Goal: Task Accomplishment & Management: Complete application form

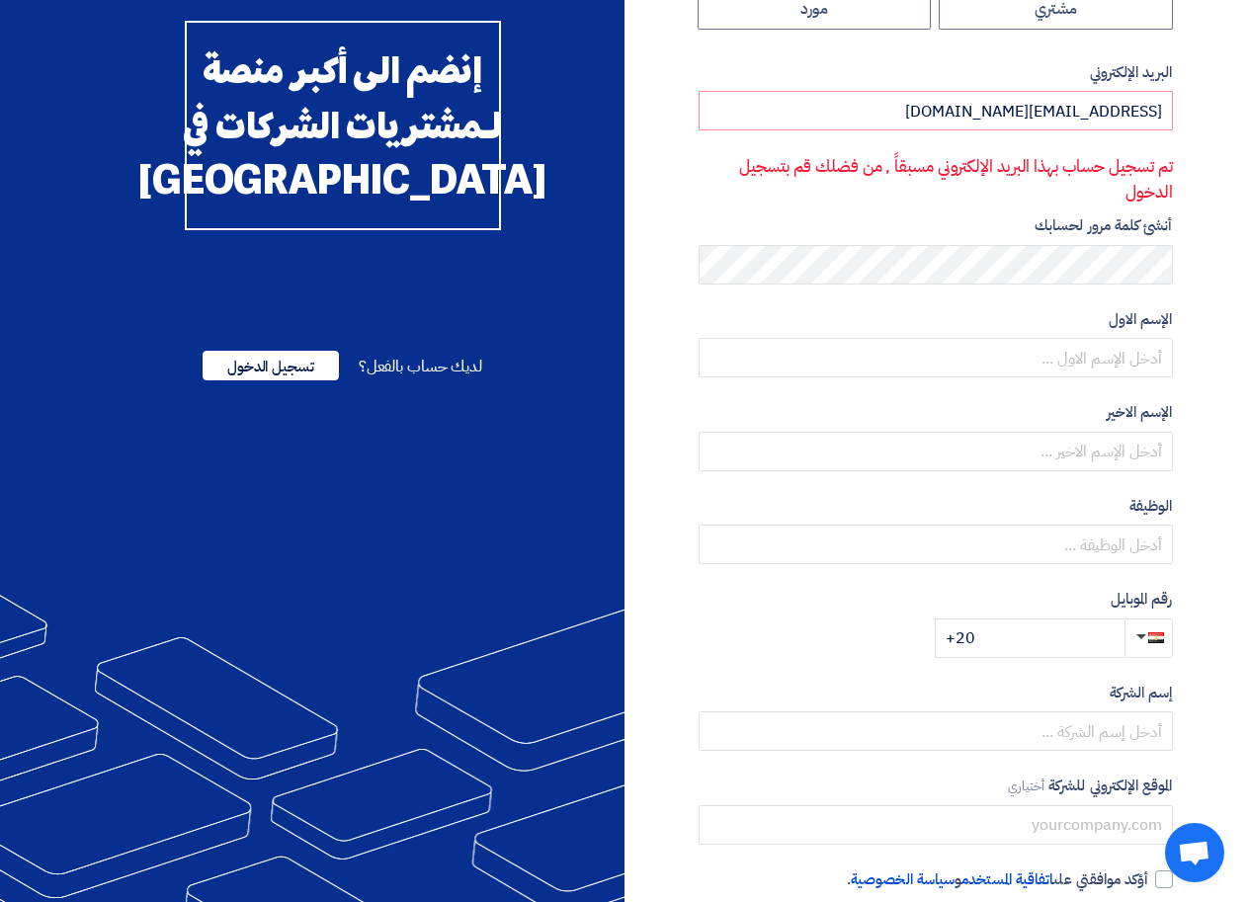
scroll to position [132, 0]
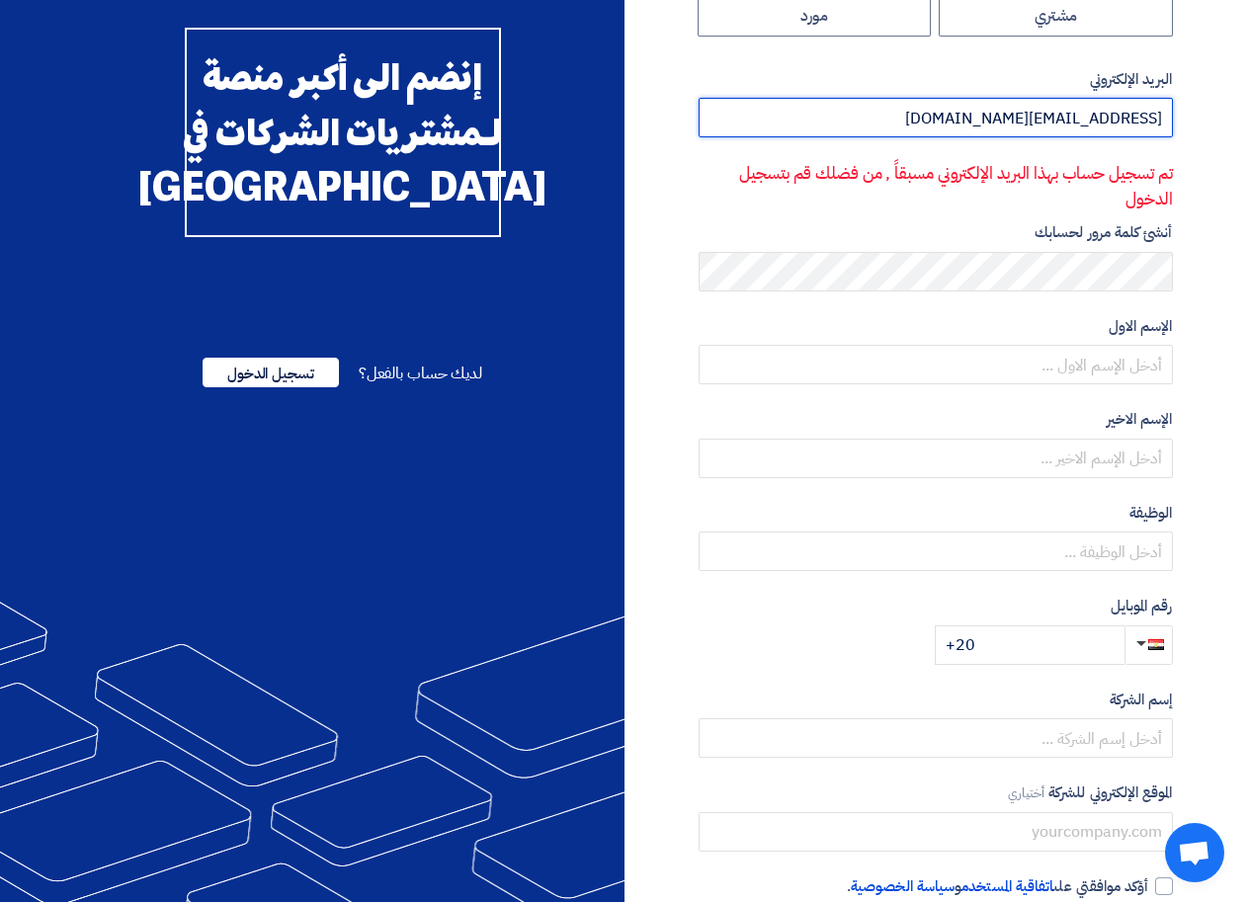
drag, startPoint x: 944, startPoint y: 115, endPoint x: 1173, endPoint y: 114, distance: 229.3
click at [1173, 114] on div "نوع الحساب مشتري مورد البريد الإلكتروني ahmedmonem72@yahoo.com تم تسجيل حساب به…" at bounding box center [906, 468] width 563 height 1008
type input "ة"
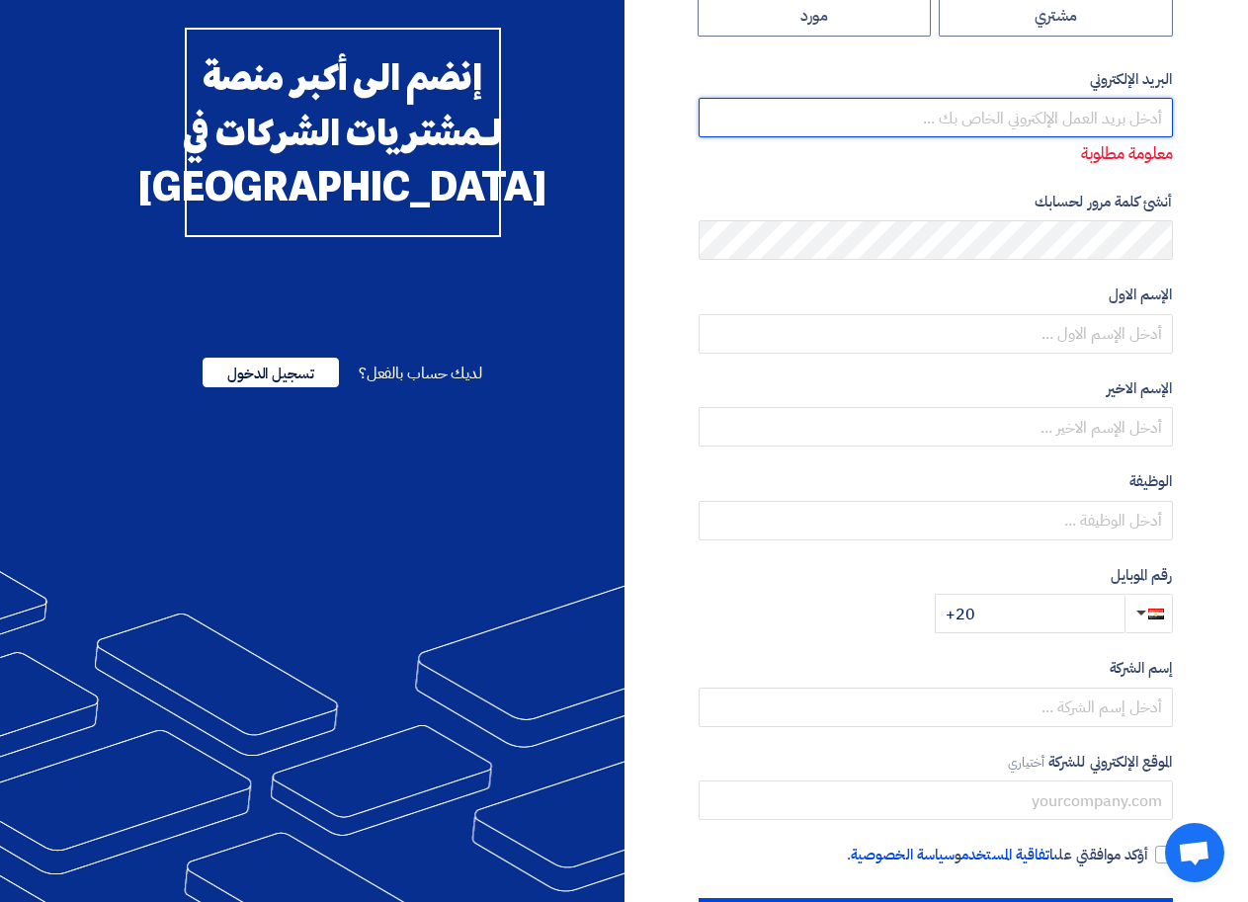
type input "ة"
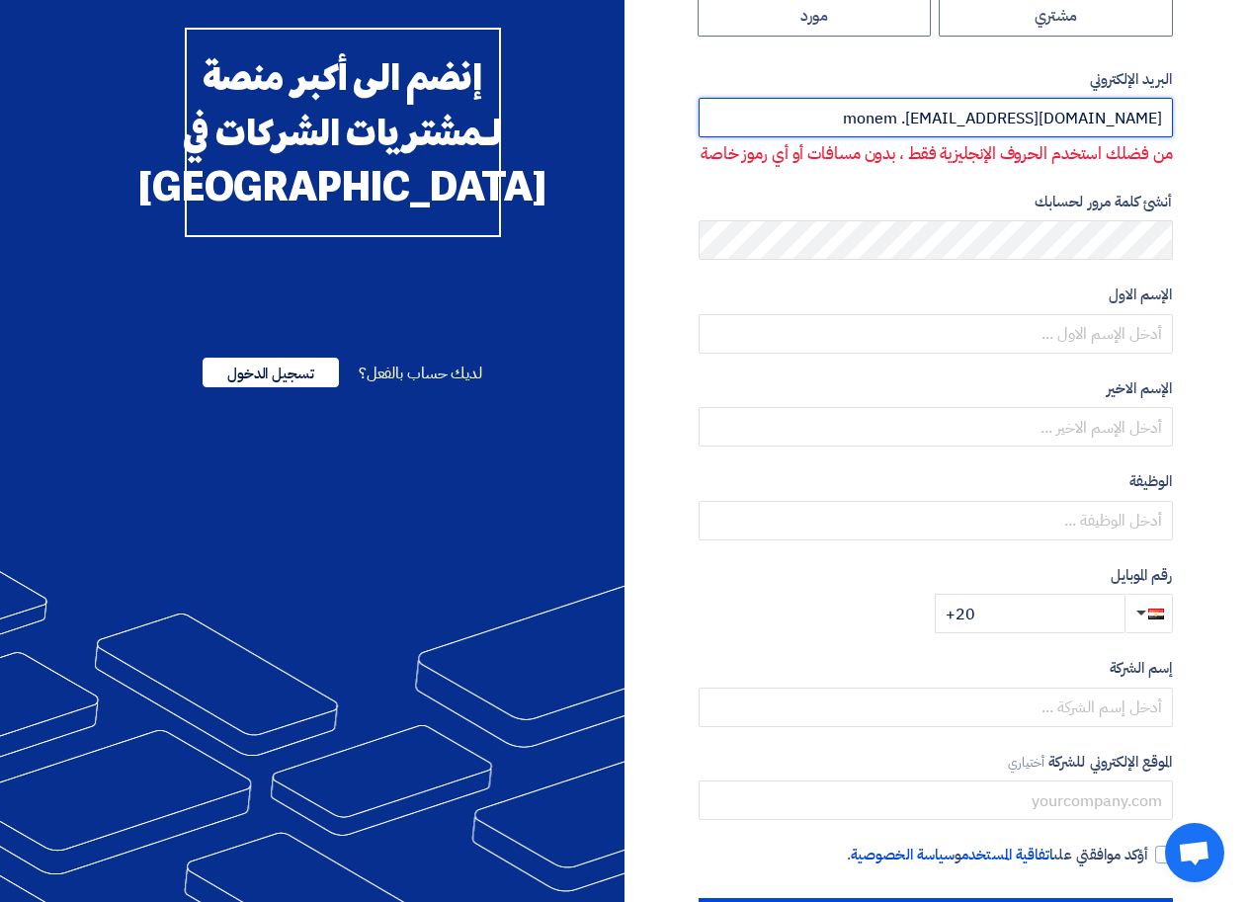
type input "monem .hosny@yahoo.com"
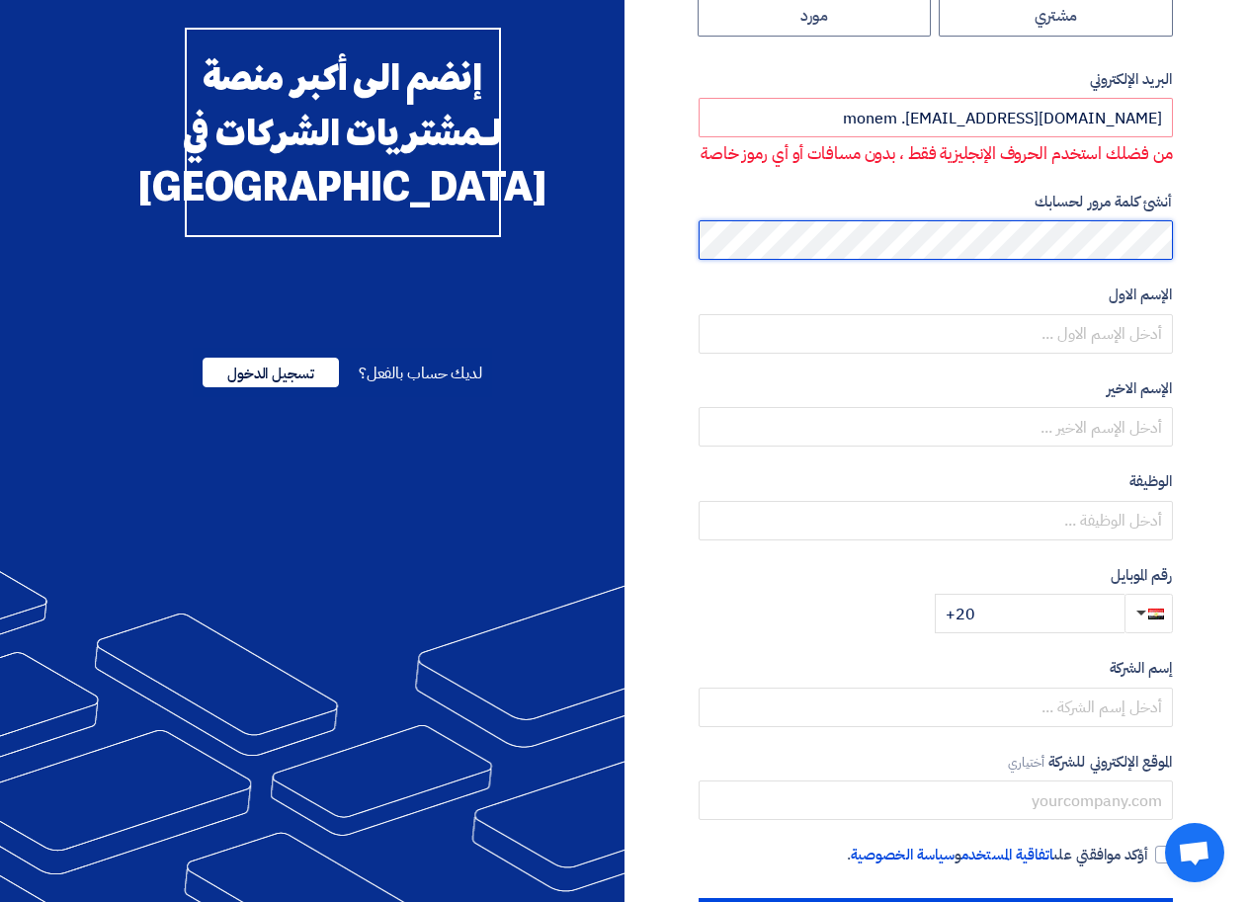
click at [1179, 245] on div "نوع الحساب مشتري مورد البريد الإلكتروني monem .hosny@yahoo.com من فضلك استخدم ا…" at bounding box center [906, 453] width 563 height 978
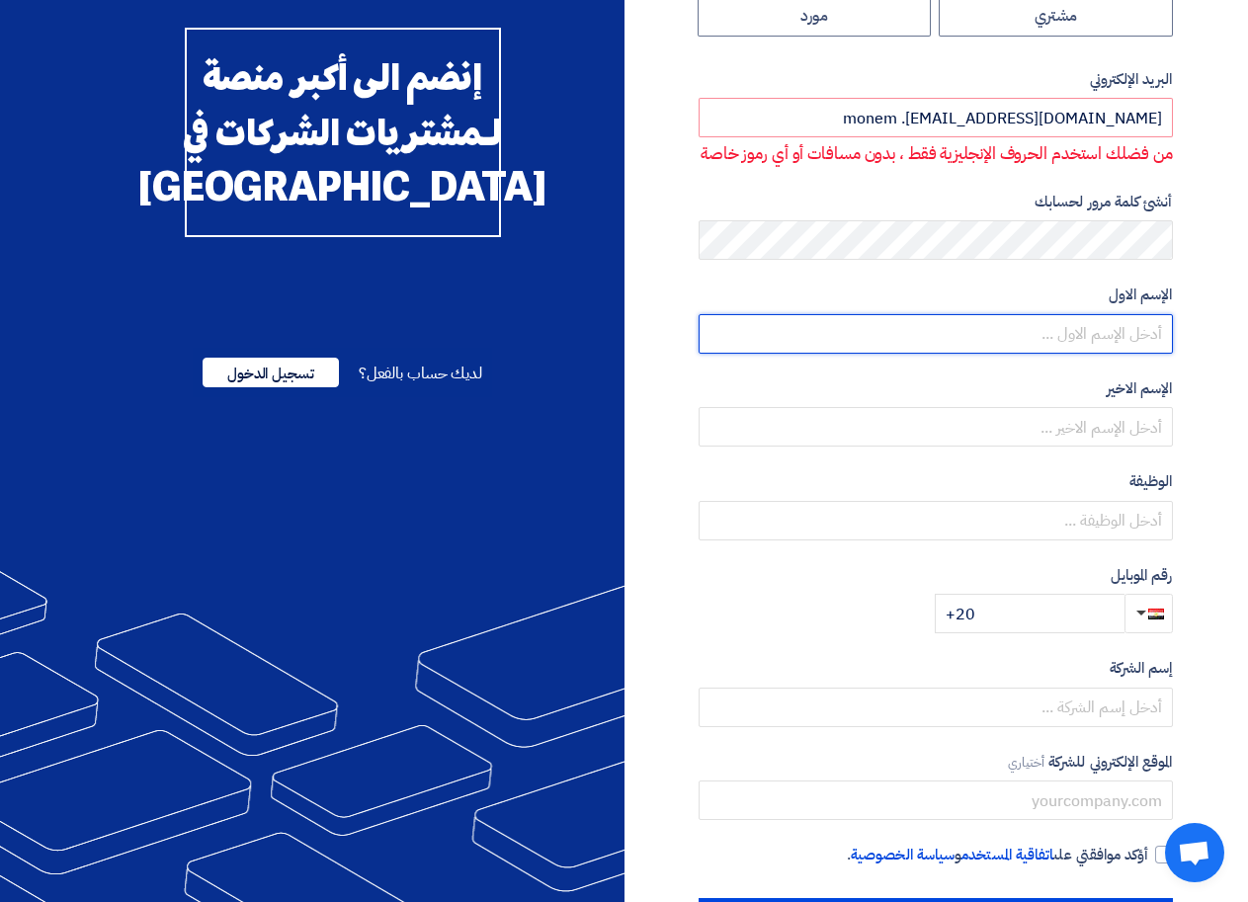
click at [1110, 332] on input "text" at bounding box center [936, 334] width 474 height 40
type input "u"
type input "عبد المنعم"
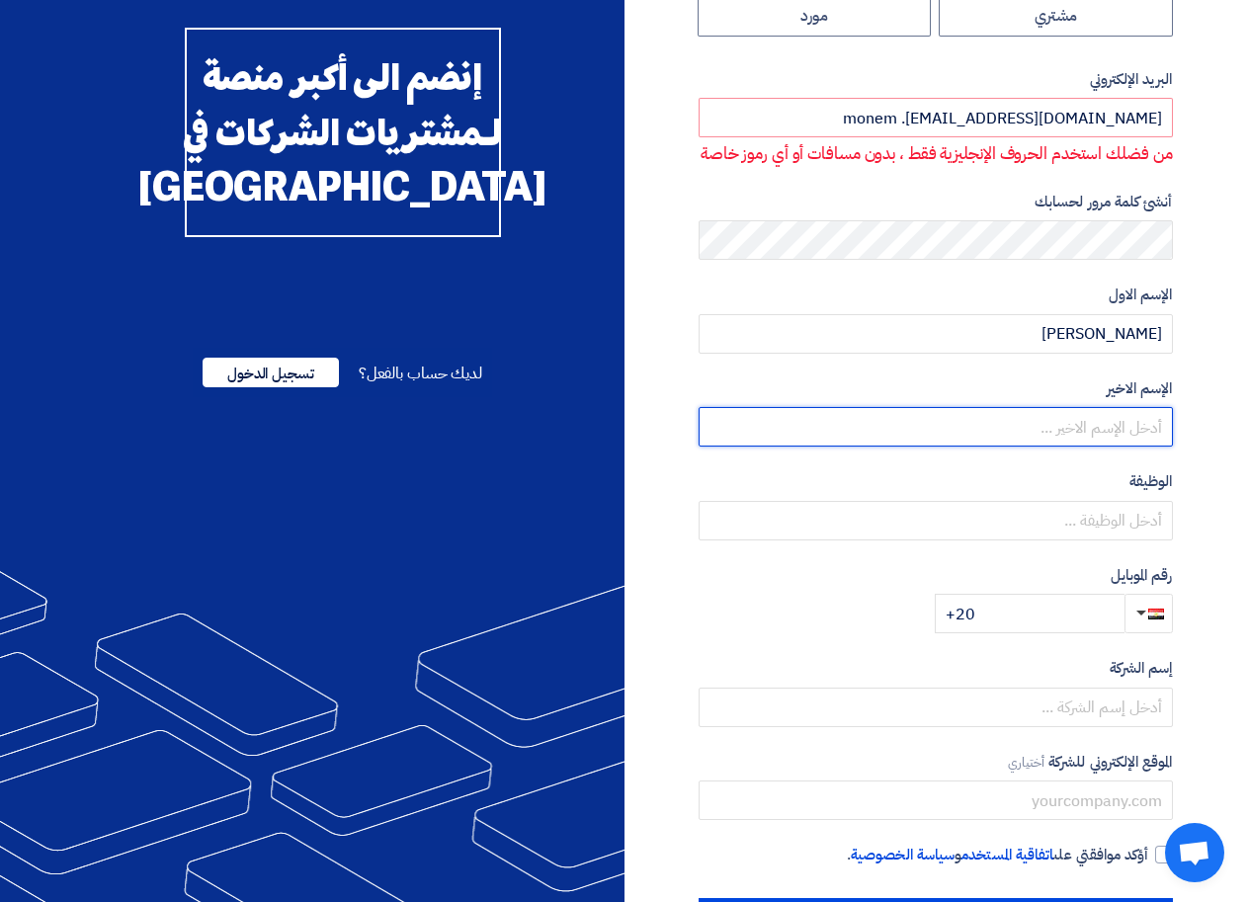
click at [1118, 428] on input "text" at bounding box center [936, 427] width 474 height 40
type input "حسنى"
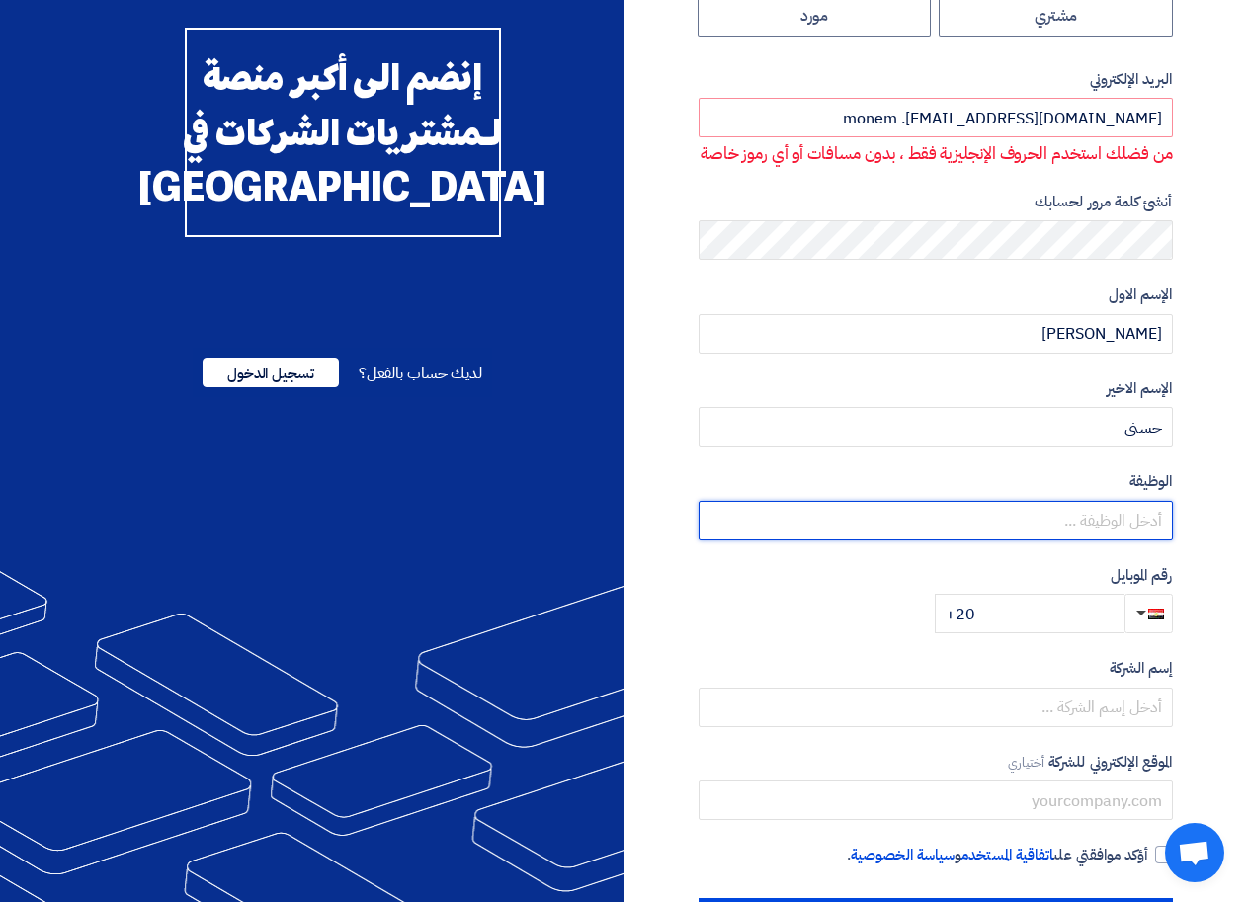
click at [1099, 522] on input "text" at bounding box center [936, 521] width 474 height 40
type input "منسق بيع"
click at [1092, 623] on input "+20" at bounding box center [1030, 614] width 190 height 40
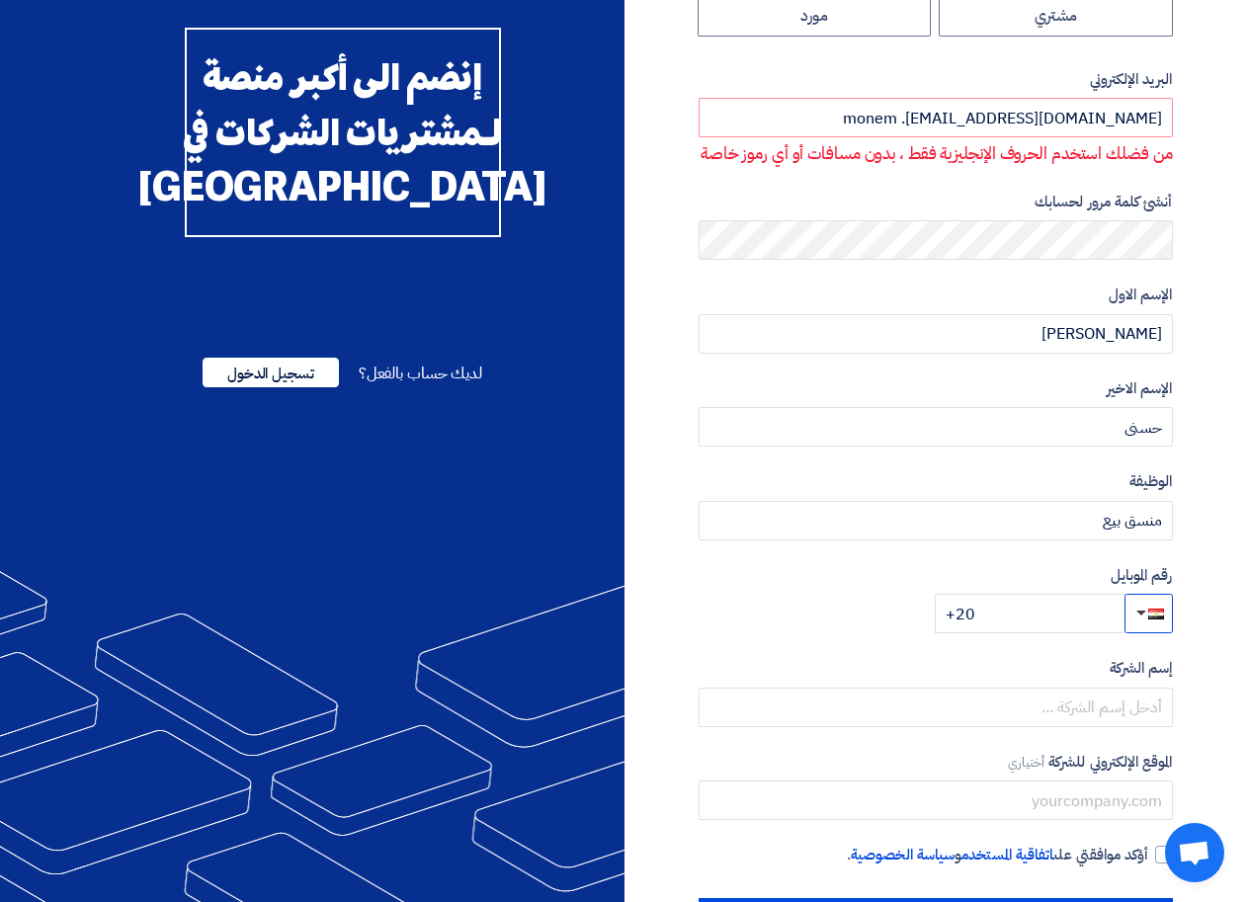
click at [1141, 612] on span "button" at bounding box center [1142, 613] width 10 height 5
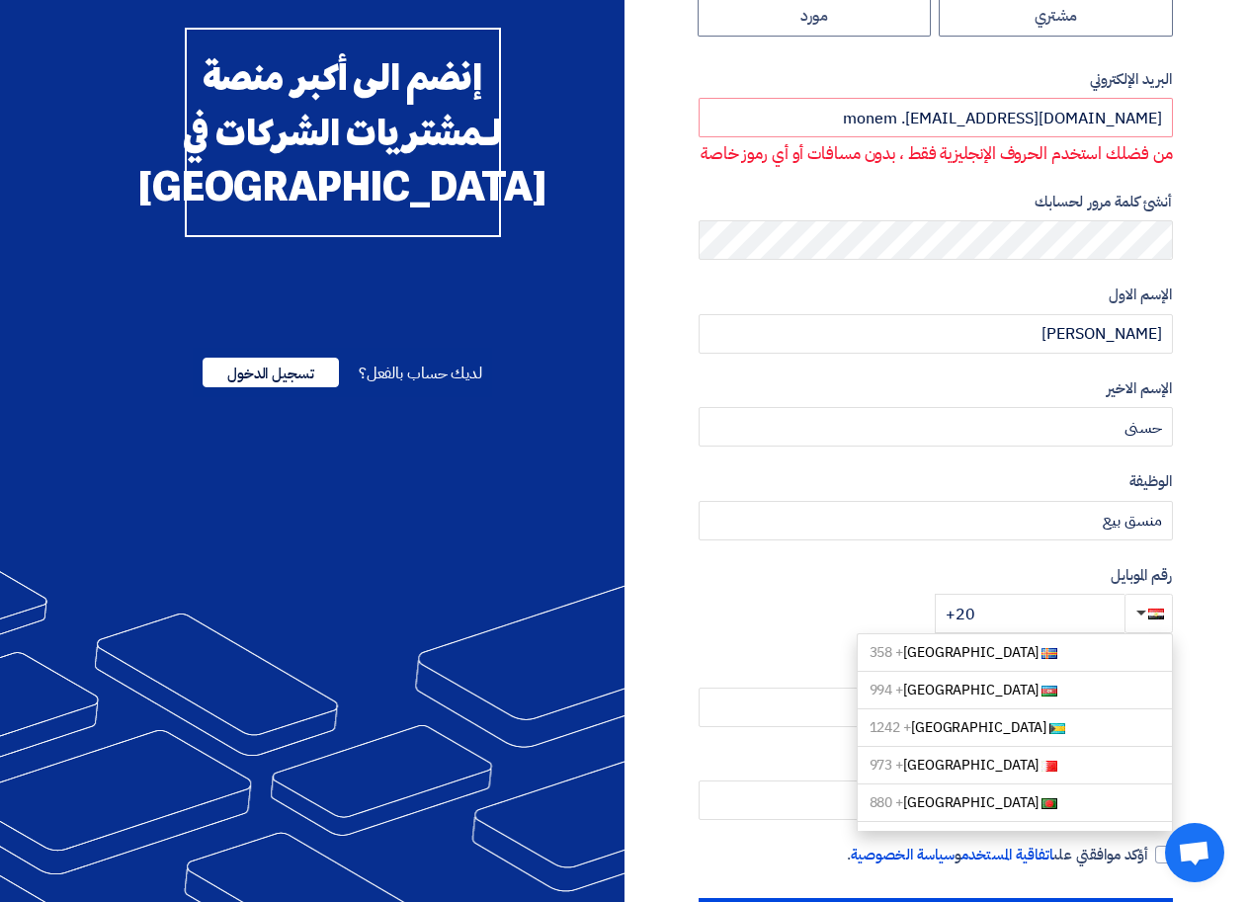
click at [894, 607] on div "رقم الموبايل Aaland Islands + 358 Azerbaijan + 994 Bahamas + 1242 Bahrain + 973…" at bounding box center [936, 599] width 474 height 70
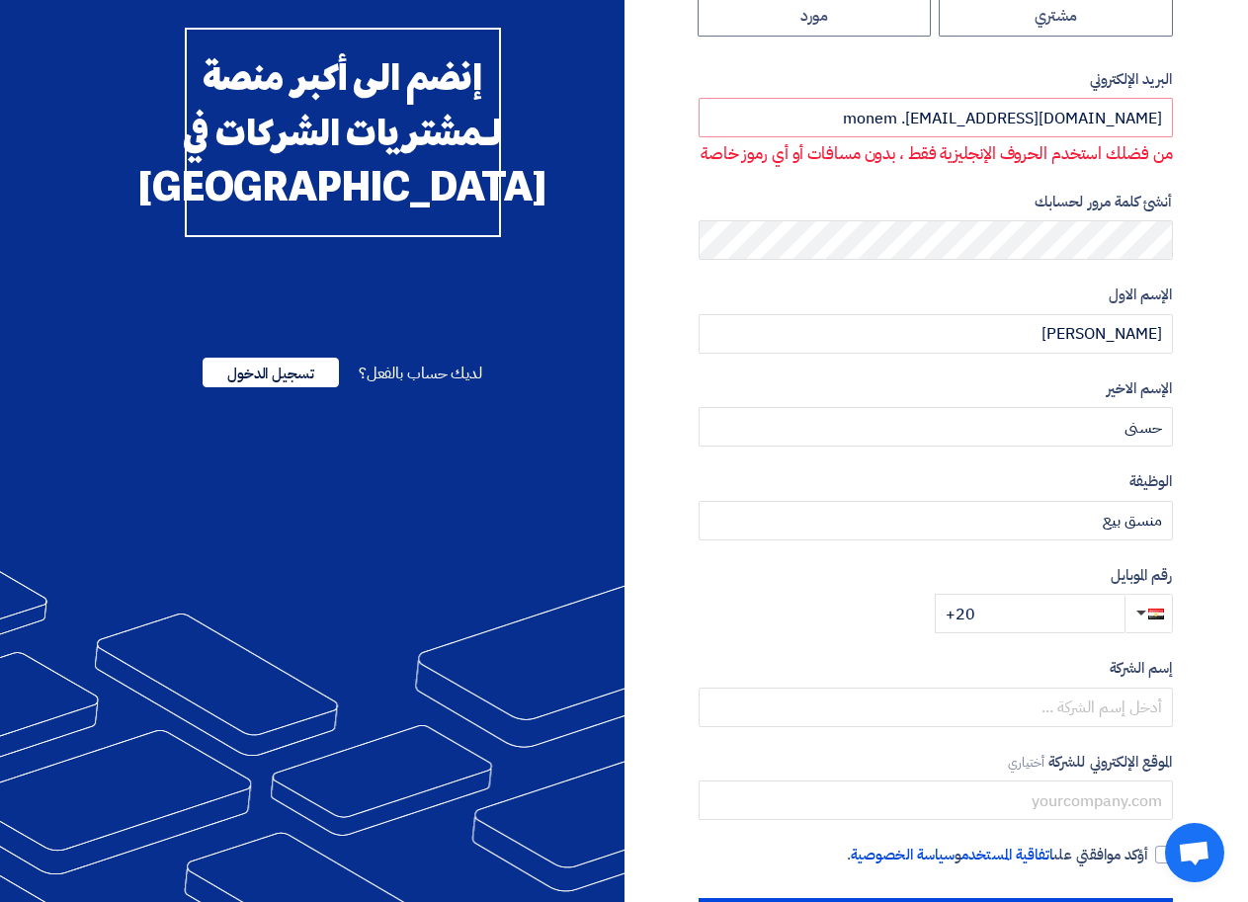
click at [912, 622] on div "رقم الموبايل +20" at bounding box center [936, 599] width 474 height 70
click at [872, 613] on div "رقم الموبايل +20" at bounding box center [936, 599] width 474 height 70
click at [844, 613] on div "رقم الموبايل +20" at bounding box center [936, 599] width 474 height 70
click at [938, 614] on input "+20" at bounding box center [1030, 614] width 190 height 40
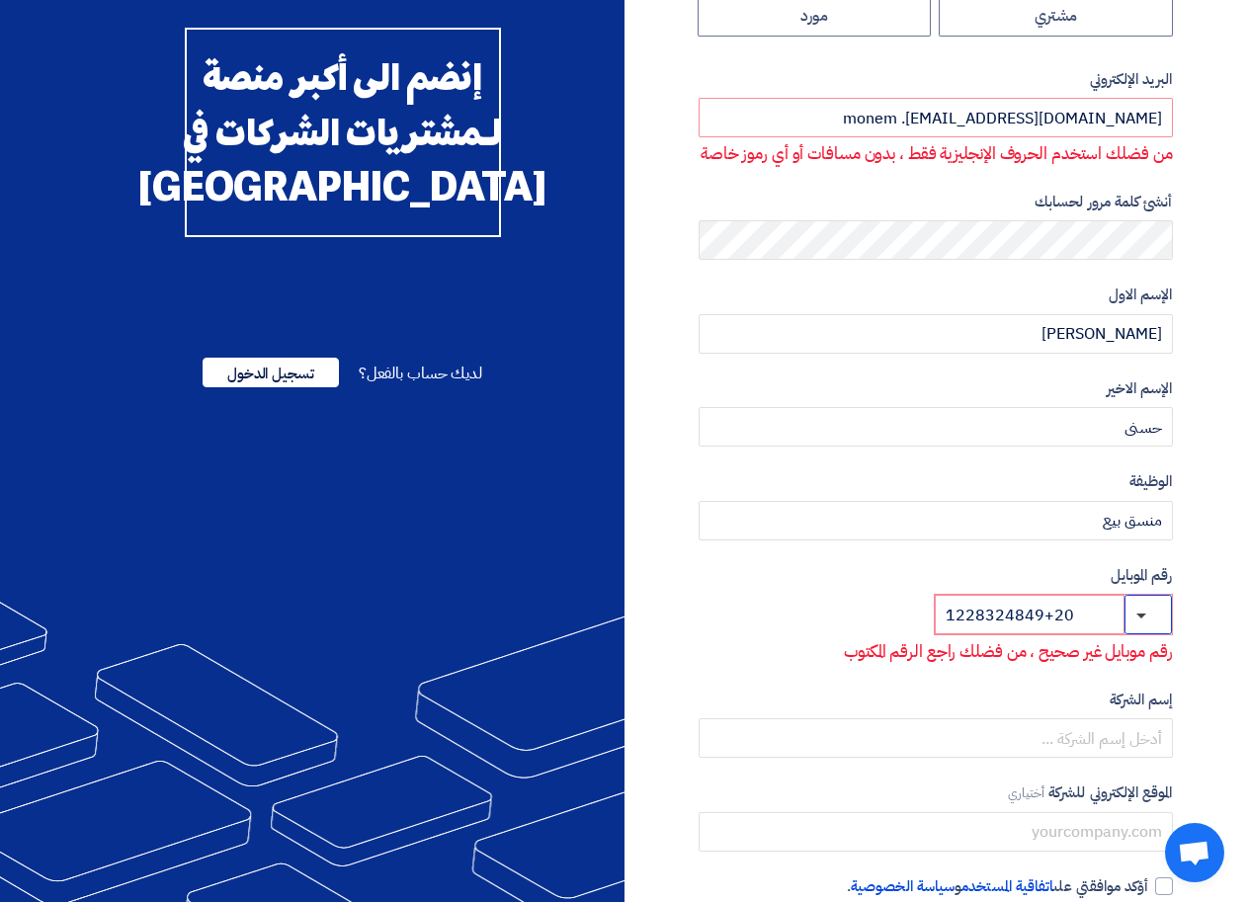
click at [1141, 615] on span "button" at bounding box center [1142, 616] width 10 height 5
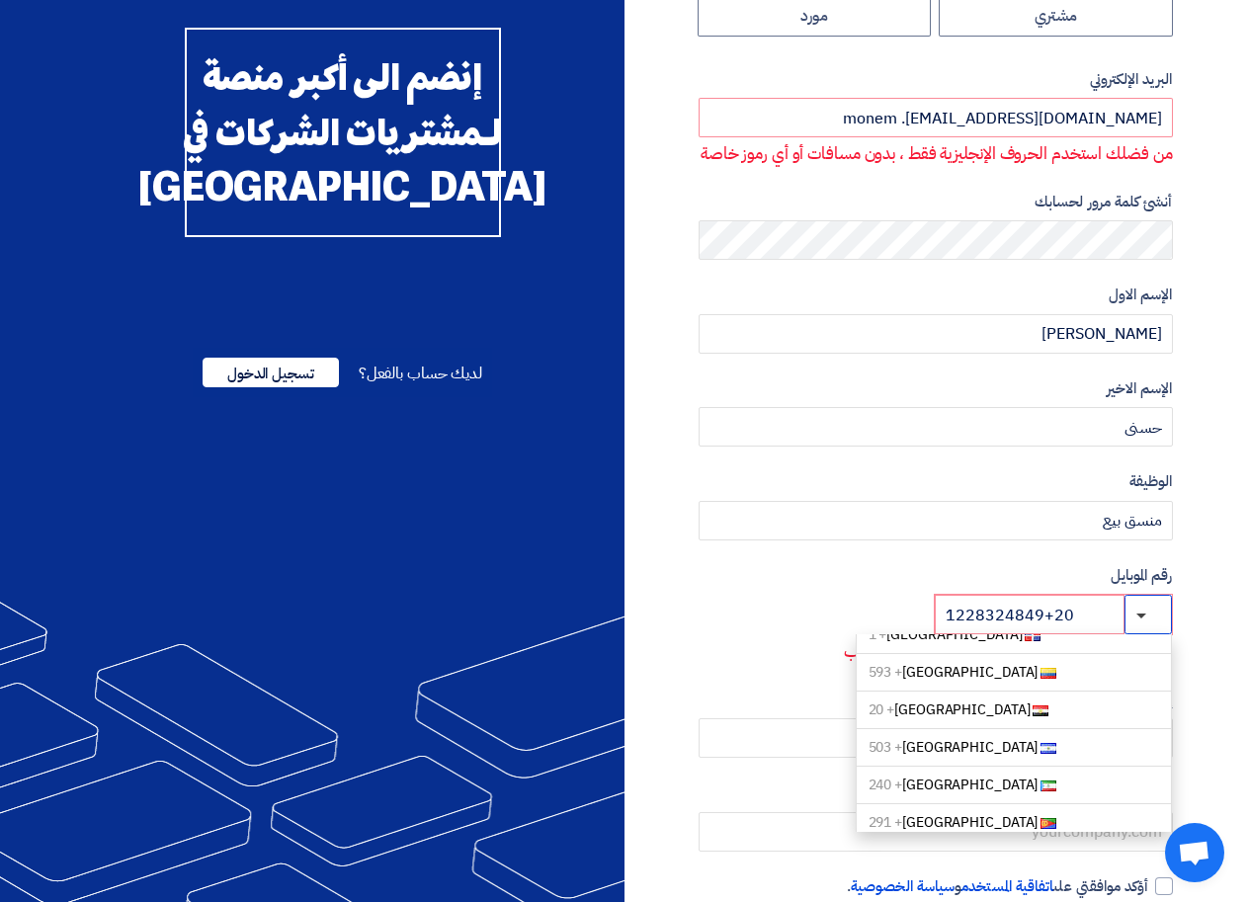
scroll to position [1797, 0]
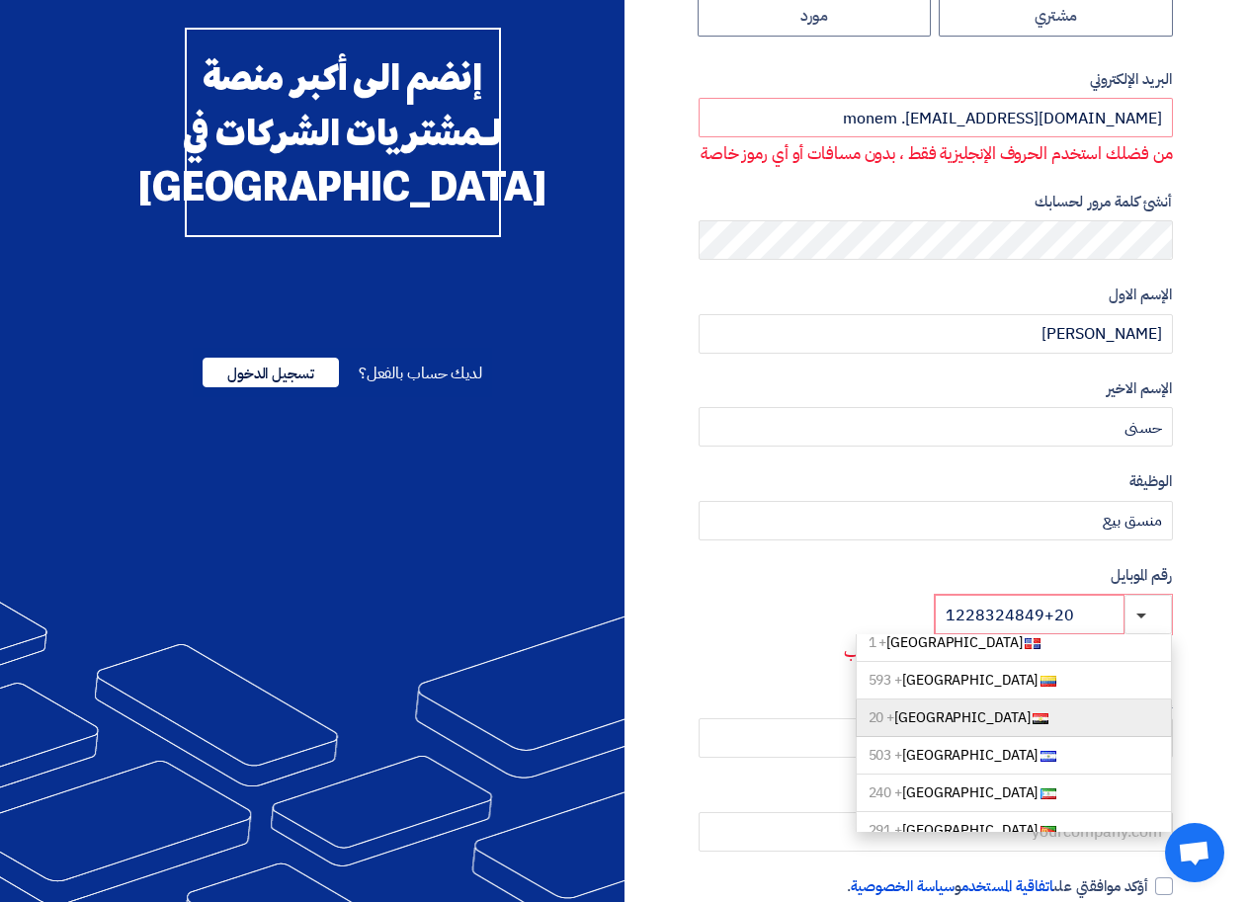
click at [906, 708] on span "Egypt + 20" at bounding box center [950, 718] width 162 height 21
type input "+20 1228324849+20"
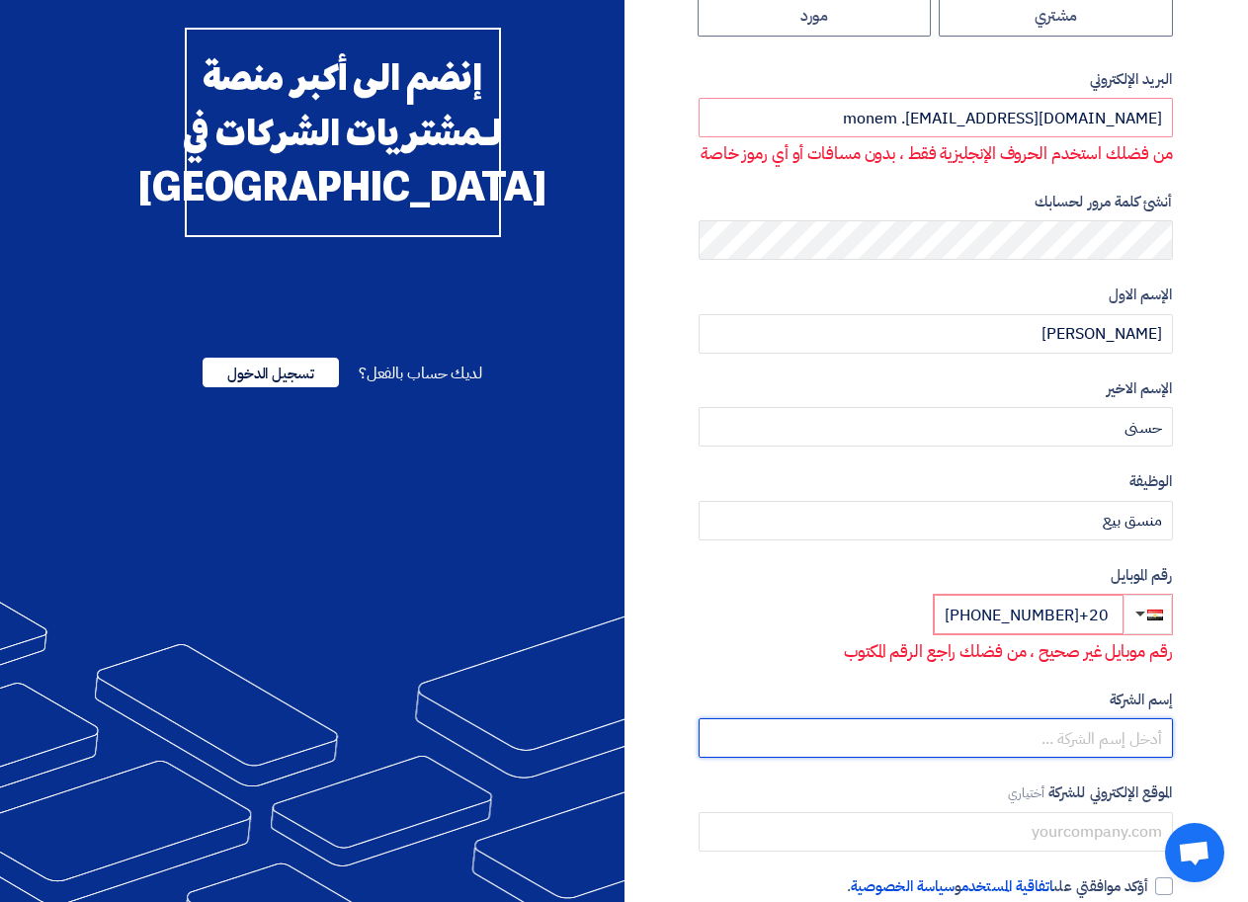
click at [1099, 741] on input "text" at bounding box center [936, 739] width 474 height 40
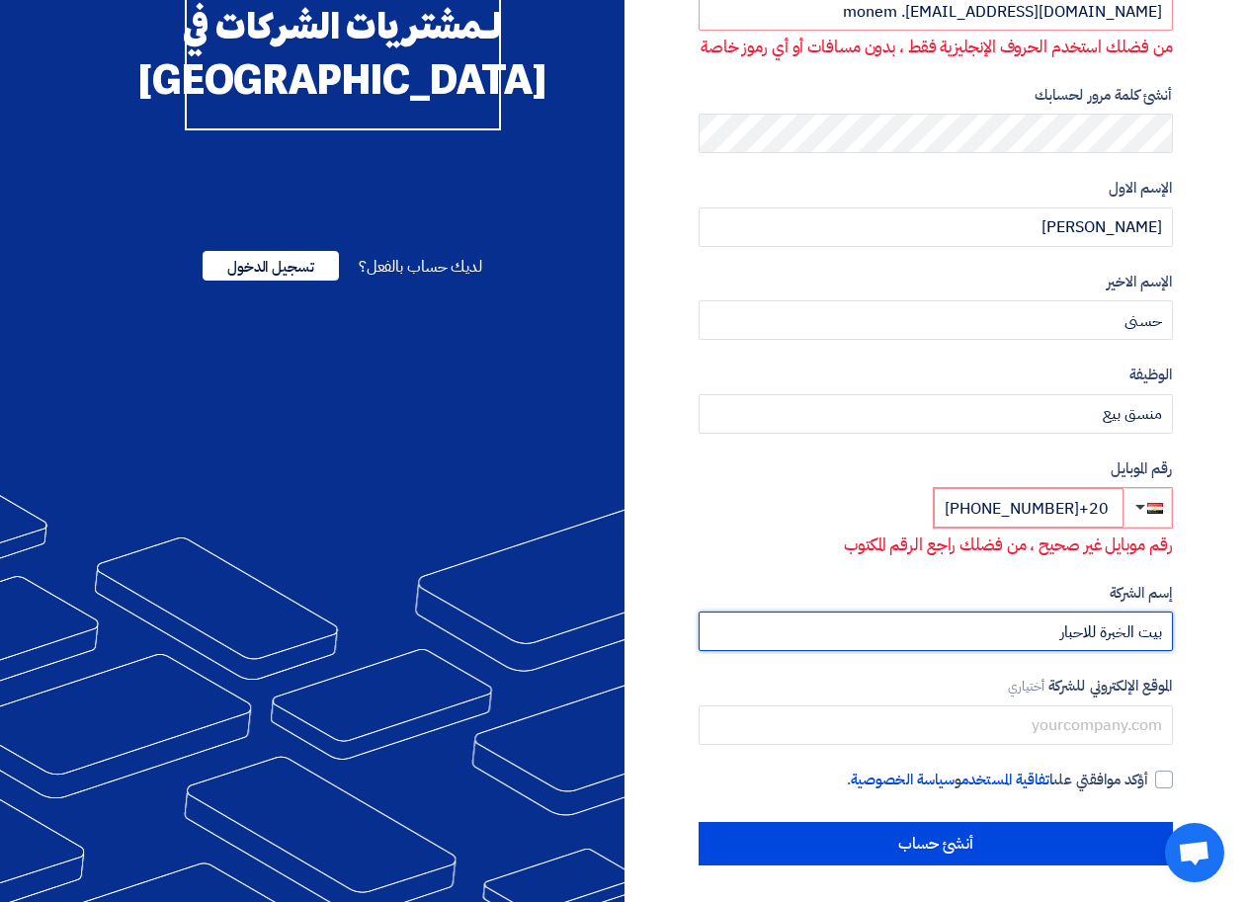
scroll to position [242, 0]
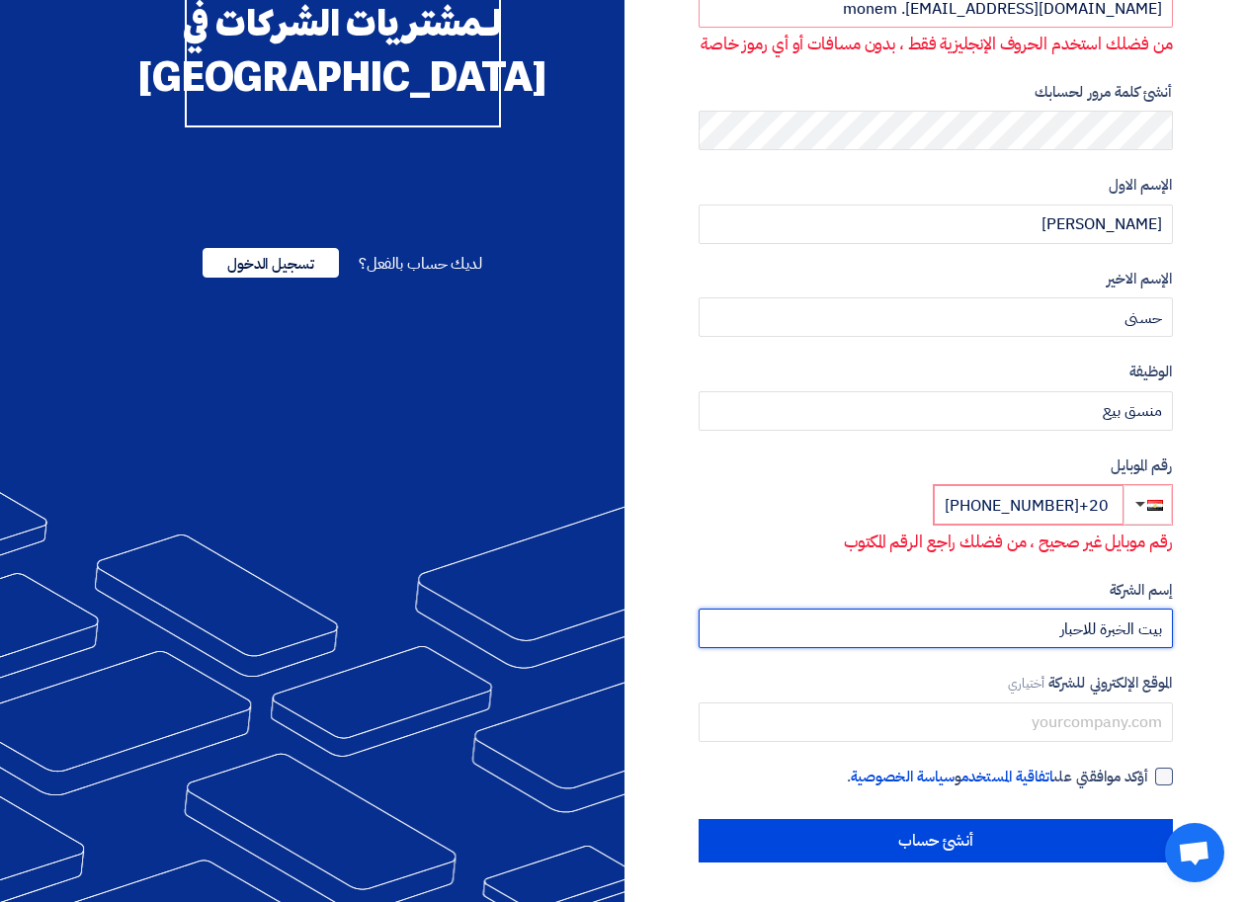
type input "بيت الخبرة للاحبار"
click at [1160, 775] on div at bounding box center [1164, 777] width 18 height 18
click at [1149, 775] on input "أؤكد موافقتي على اتفاقية المستخدم و سياسة الخصوصية ." at bounding box center [912, 786] width 474 height 40
checkbox input "true"
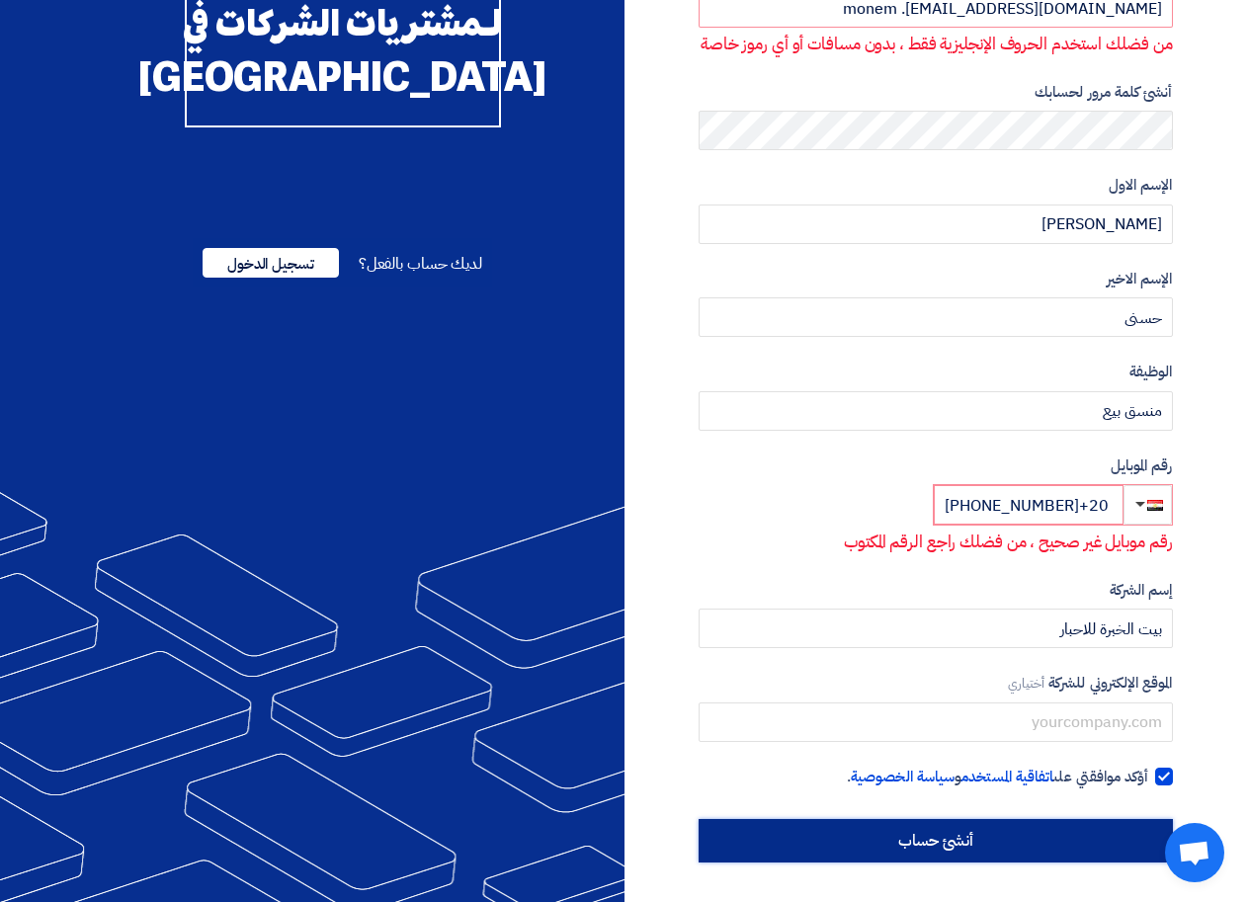
click at [1020, 842] on input "أنشئ حساب" at bounding box center [936, 840] width 474 height 43
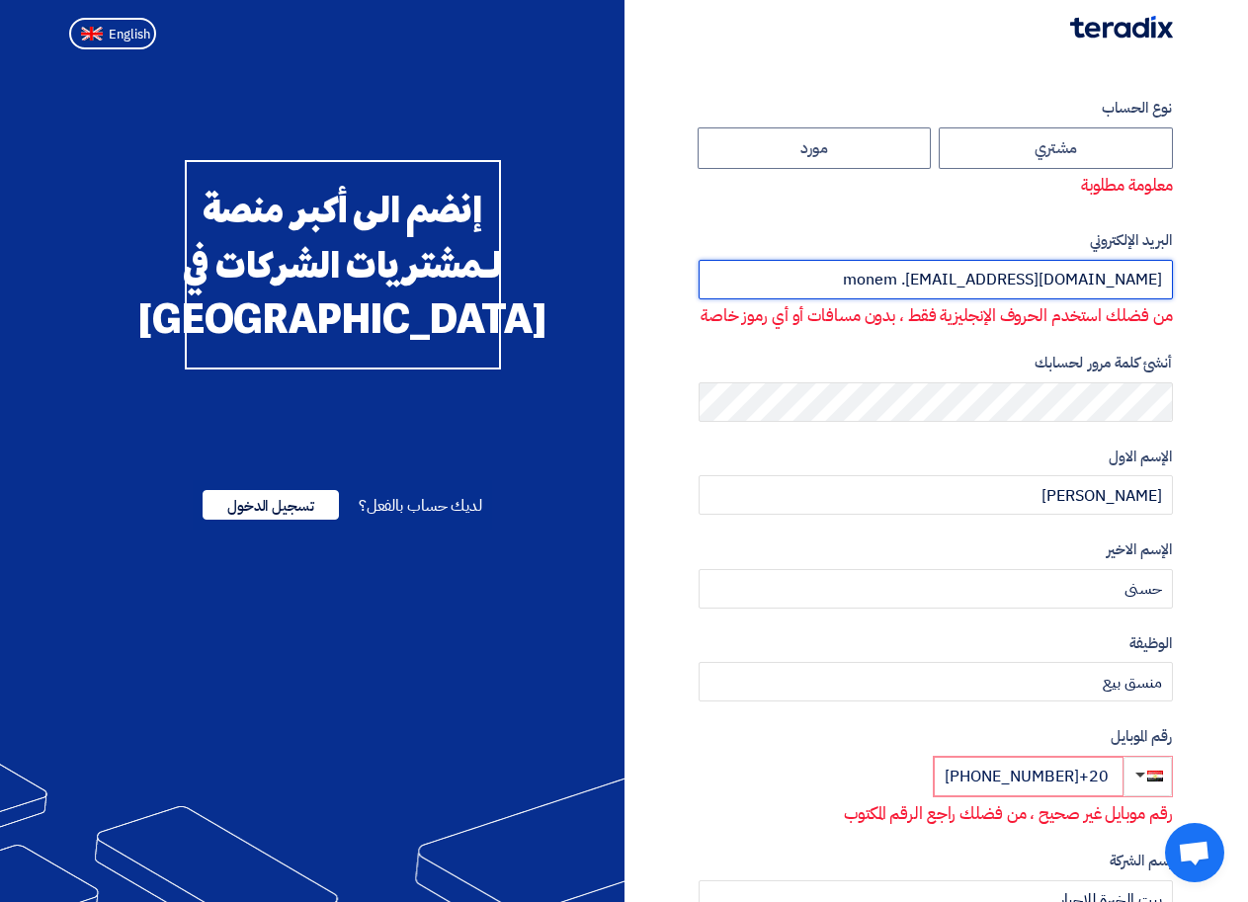
click at [1021, 279] on input "monem .hosny@yahoo.com" at bounding box center [936, 280] width 474 height 40
click at [1023, 282] on input "mone .hosny@yahoo.com" at bounding box center [936, 280] width 474 height 40
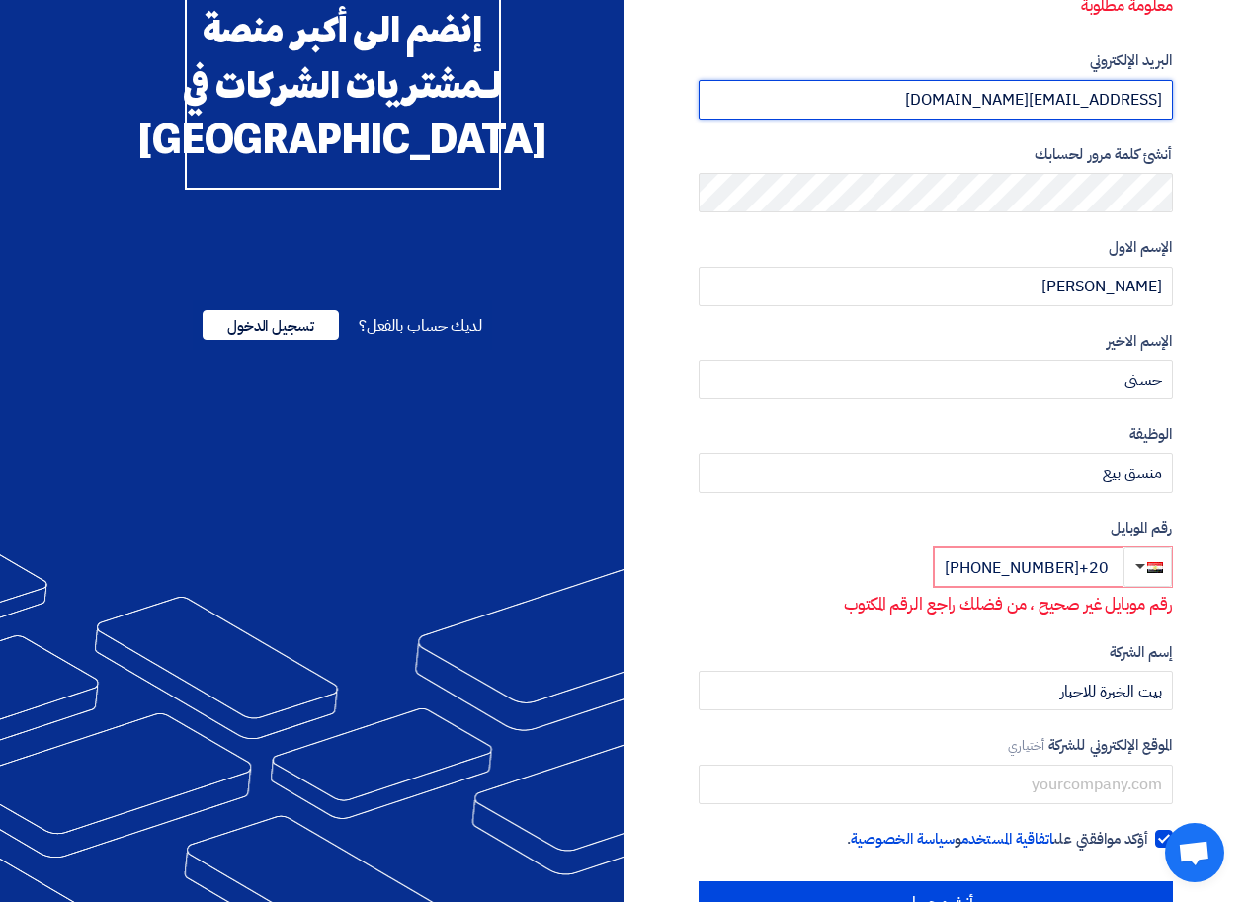
scroll to position [189, 0]
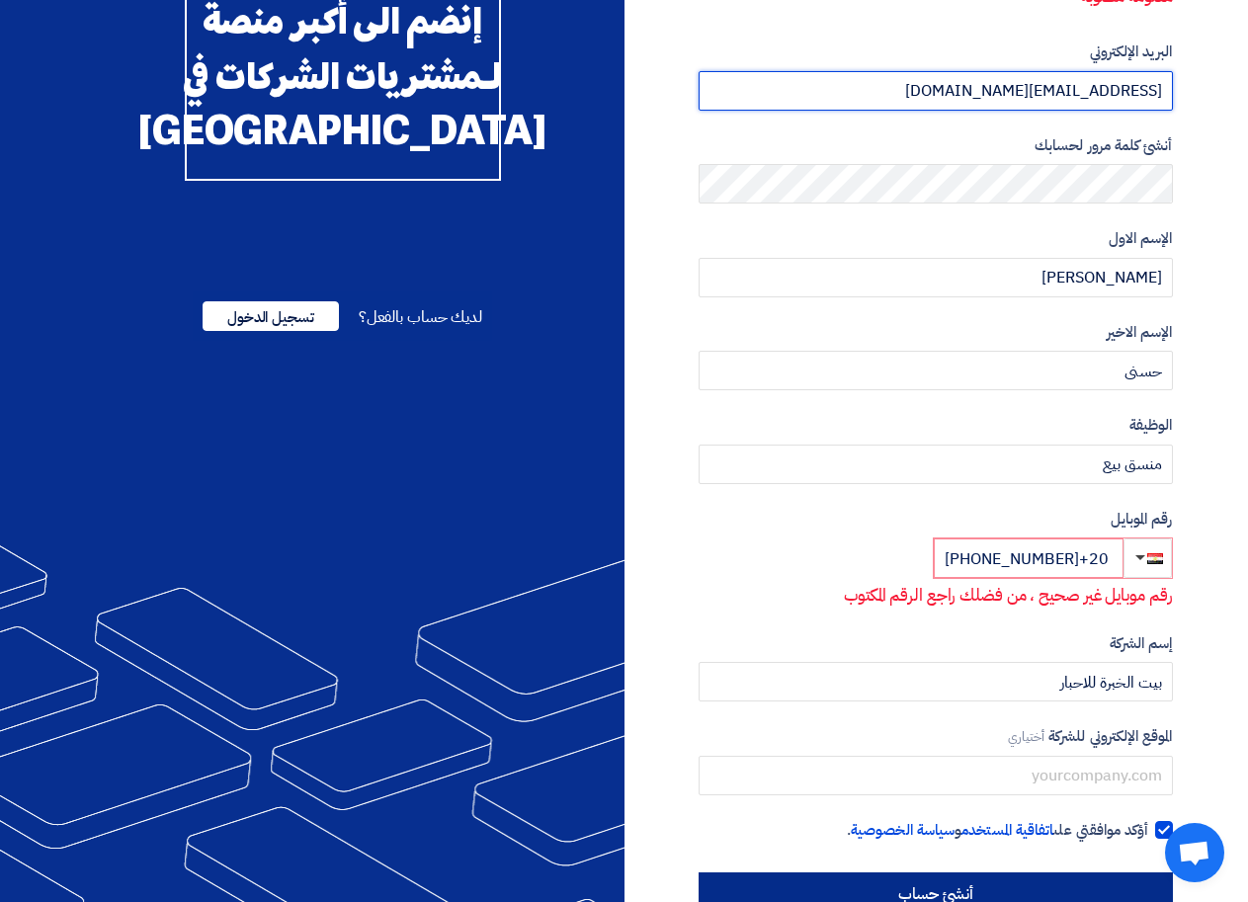
type input "mone.hosny@yahoo.com"
click at [1014, 888] on input "أنشئ حساب" at bounding box center [936, 894] width 474 height 43
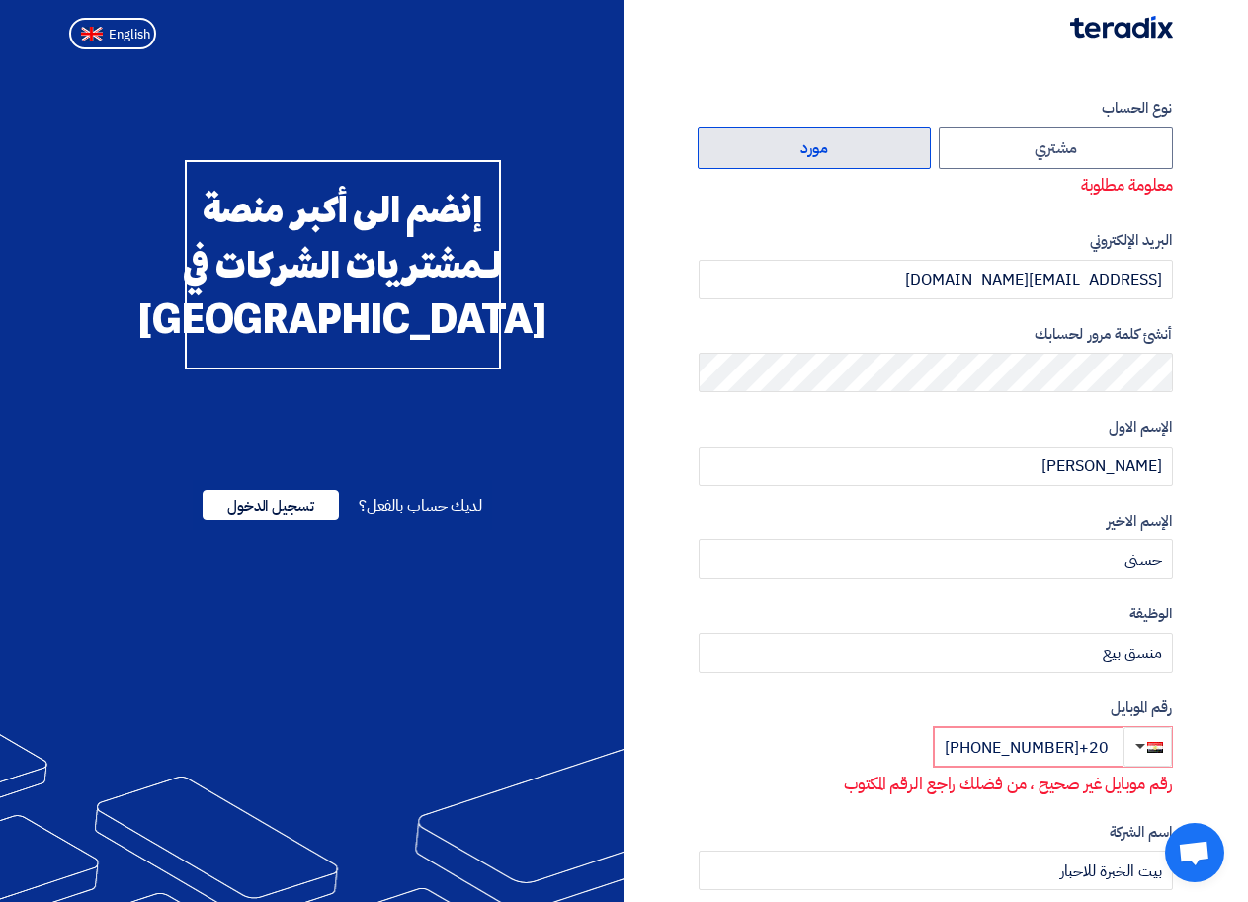
click at [867, 148] on label "مورد" at bounding box center [815, 149] width 234 height 42
click at [867, 148] on input "مورد" at bounding box center [815, 148] width 232 height 40
radio input "true"
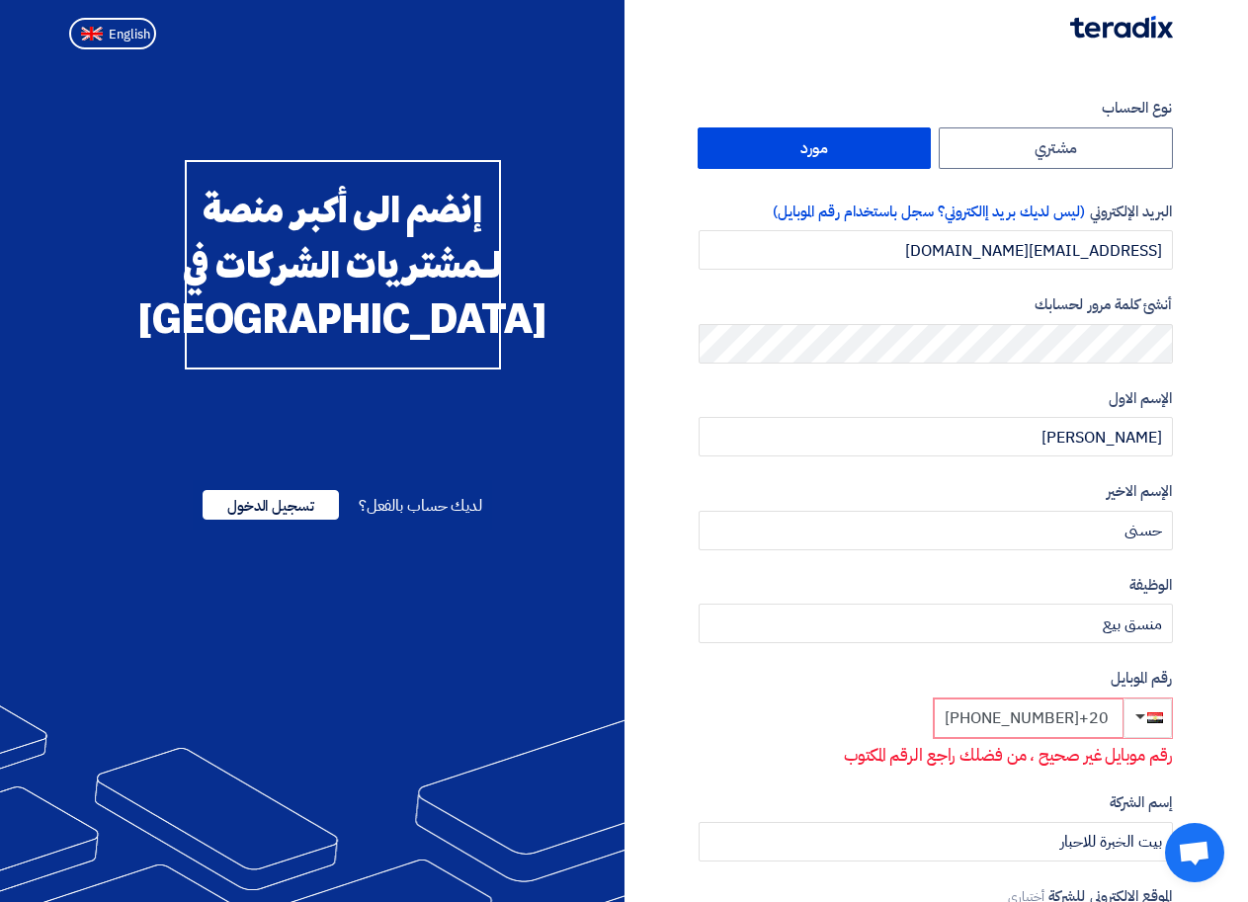
drag, startPoint x: 942, startPoint y: 715, endPoint x: 1117, endPoint y: 711, distance: 175.0
click at [1117, 711] on input "+20 1228324849+20" at bounding box center [1029, 719] width 190 height 40
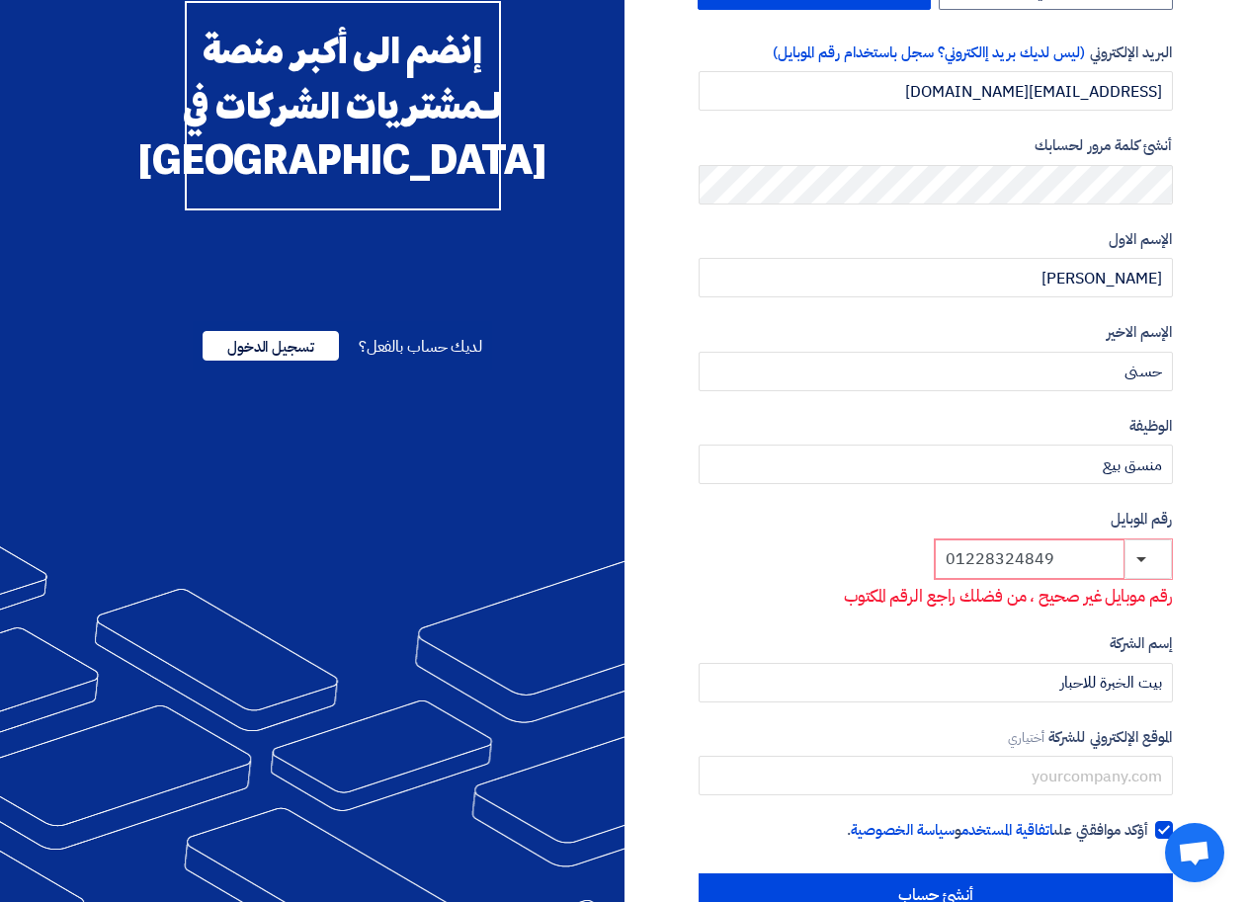
scroll to position [175, 0]
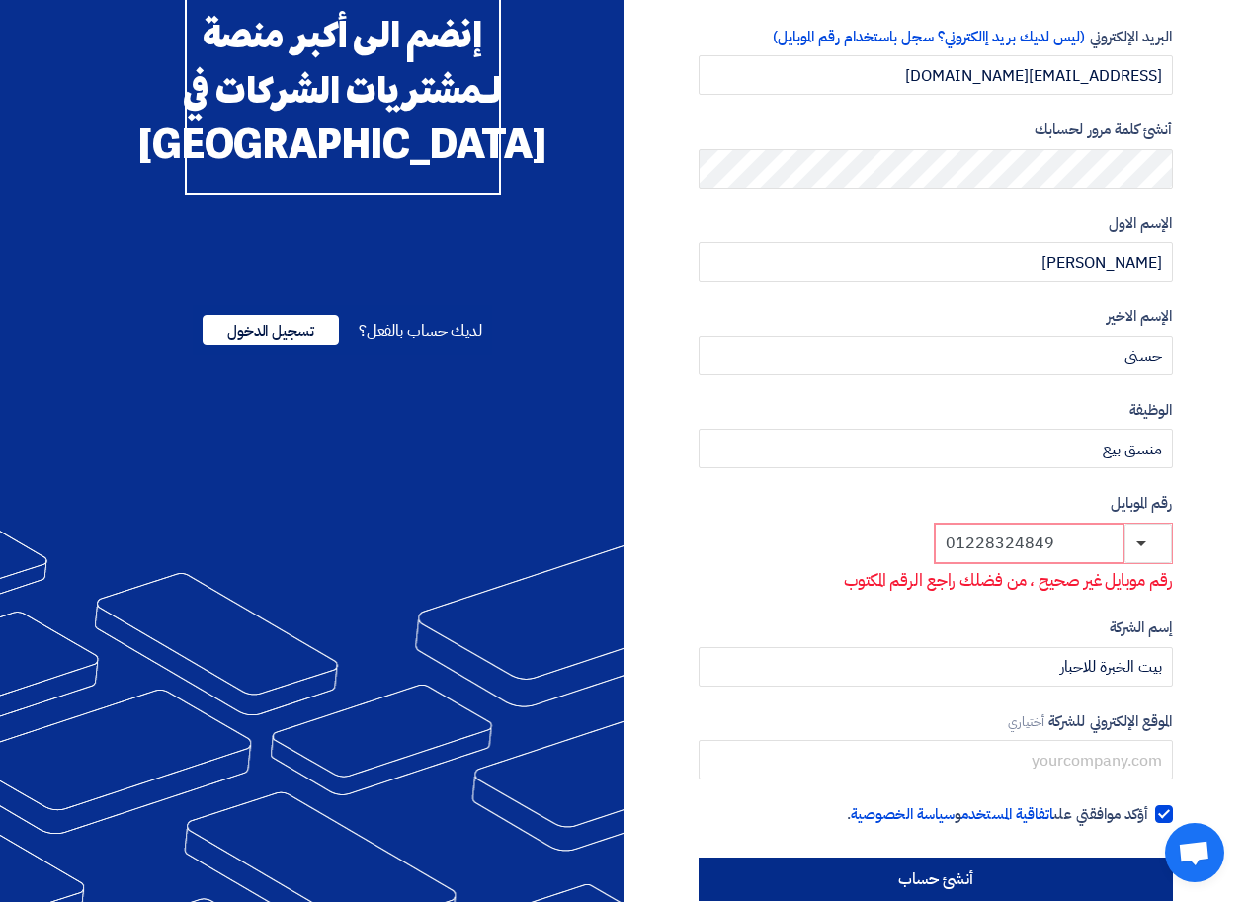
type input "01228324849"
click at [965, 868] on input "أنشئ حساب" at bounding box center [936, 879] width 474 height 43
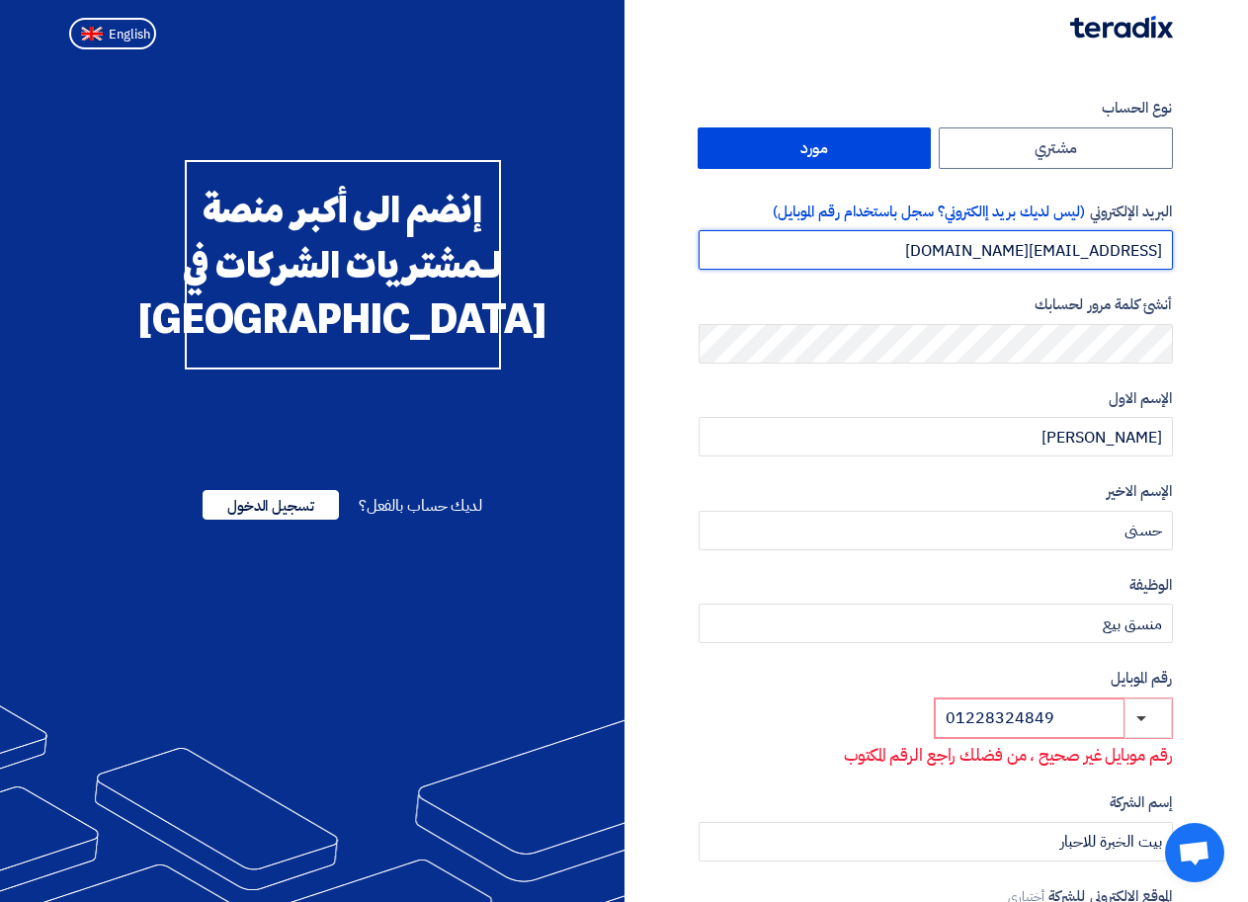
click at [1022, 250] on input "mone.hosny@yahoo.com" at bounding box center [936, 250] width 474 height 40
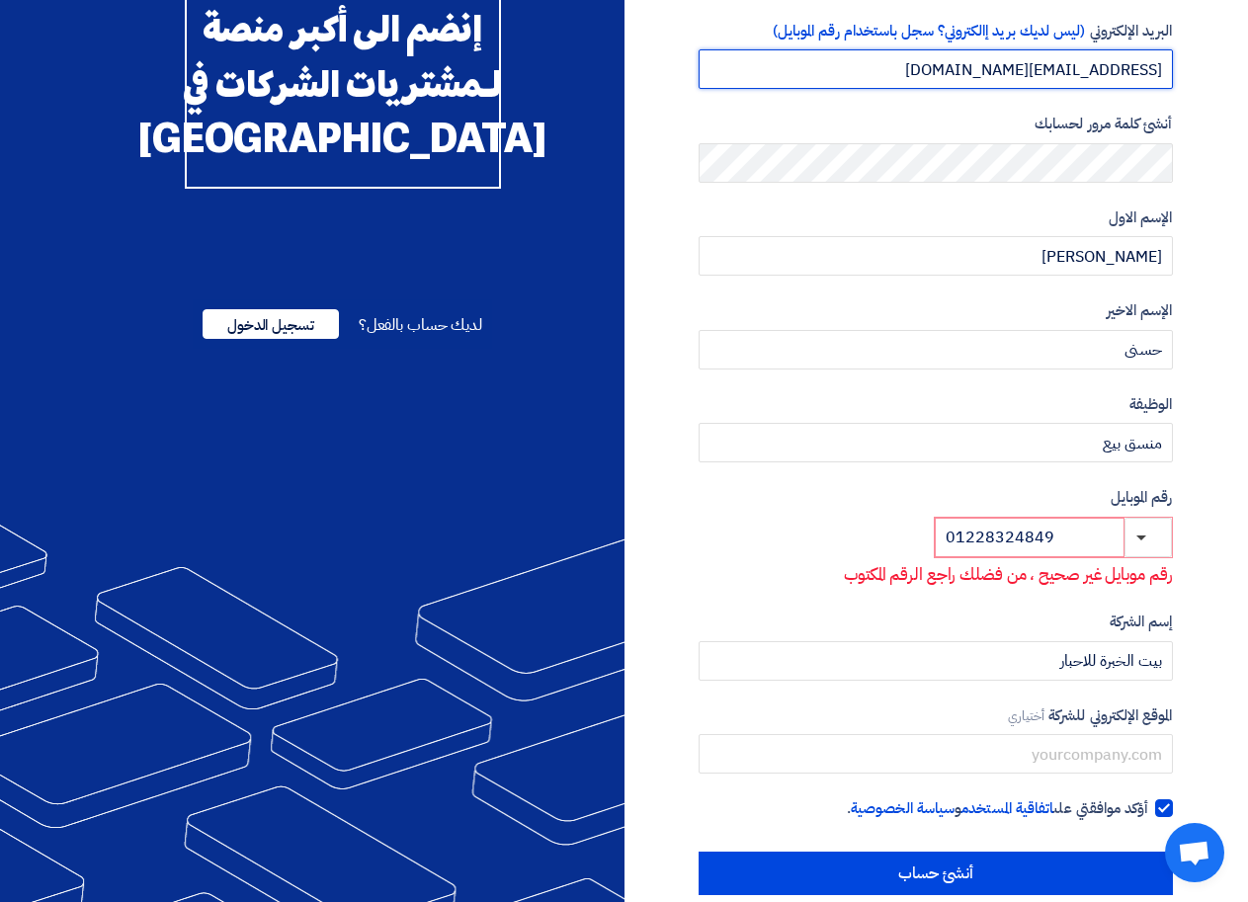
scroll to position [193, 0]
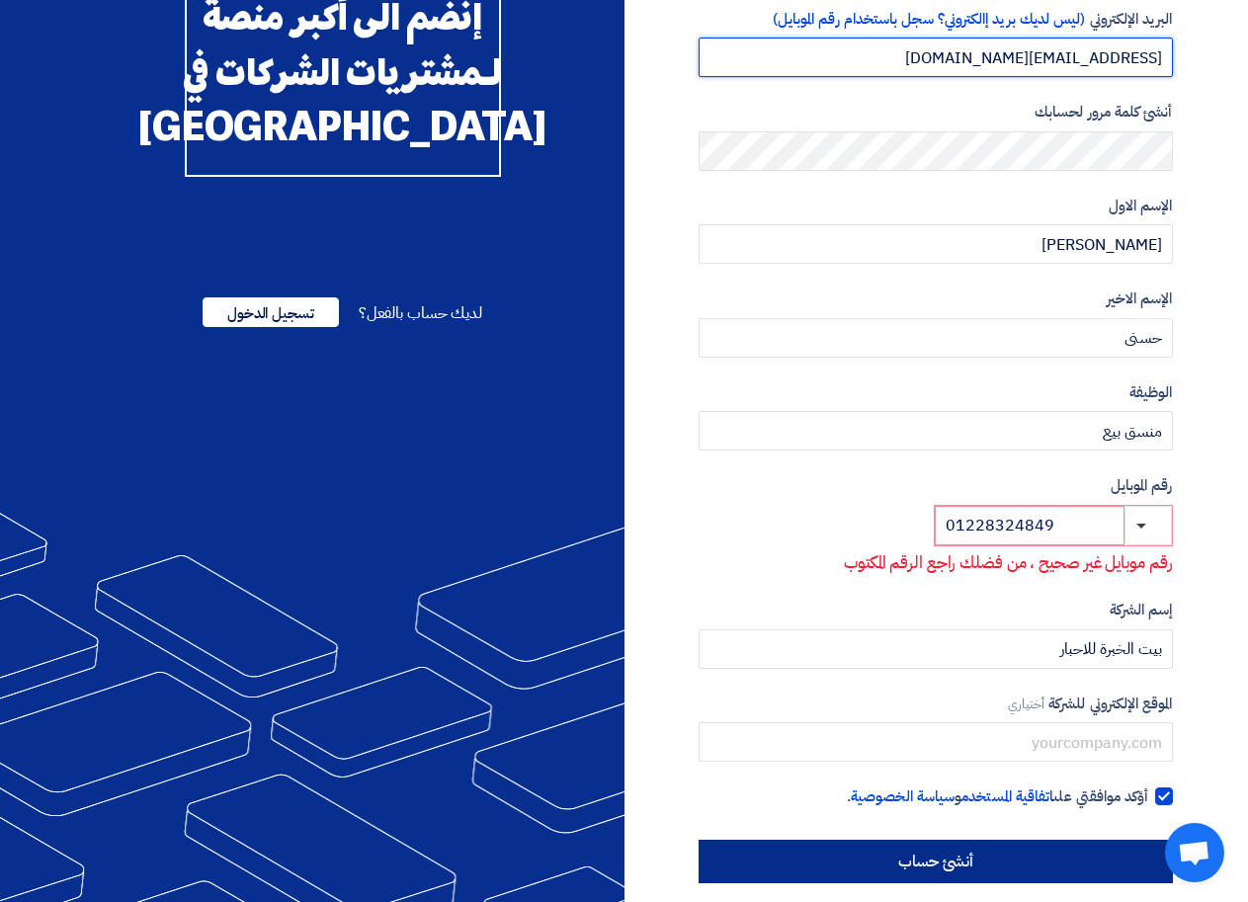
type input "monem.hosny@yahoo.com"
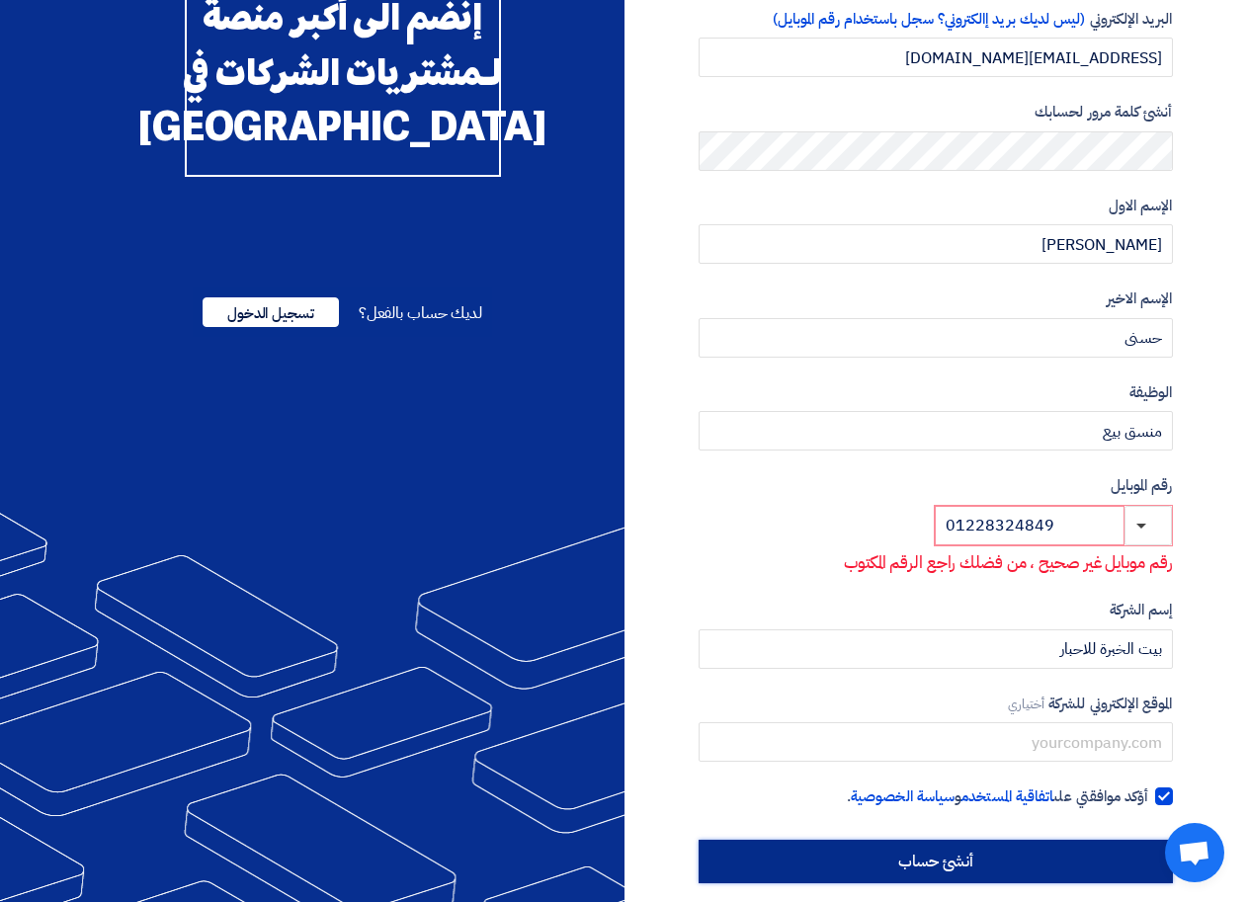
click at [1052, 850] on input "أنشئ حساب" at bounding box center [936, 861] width 474 height 43
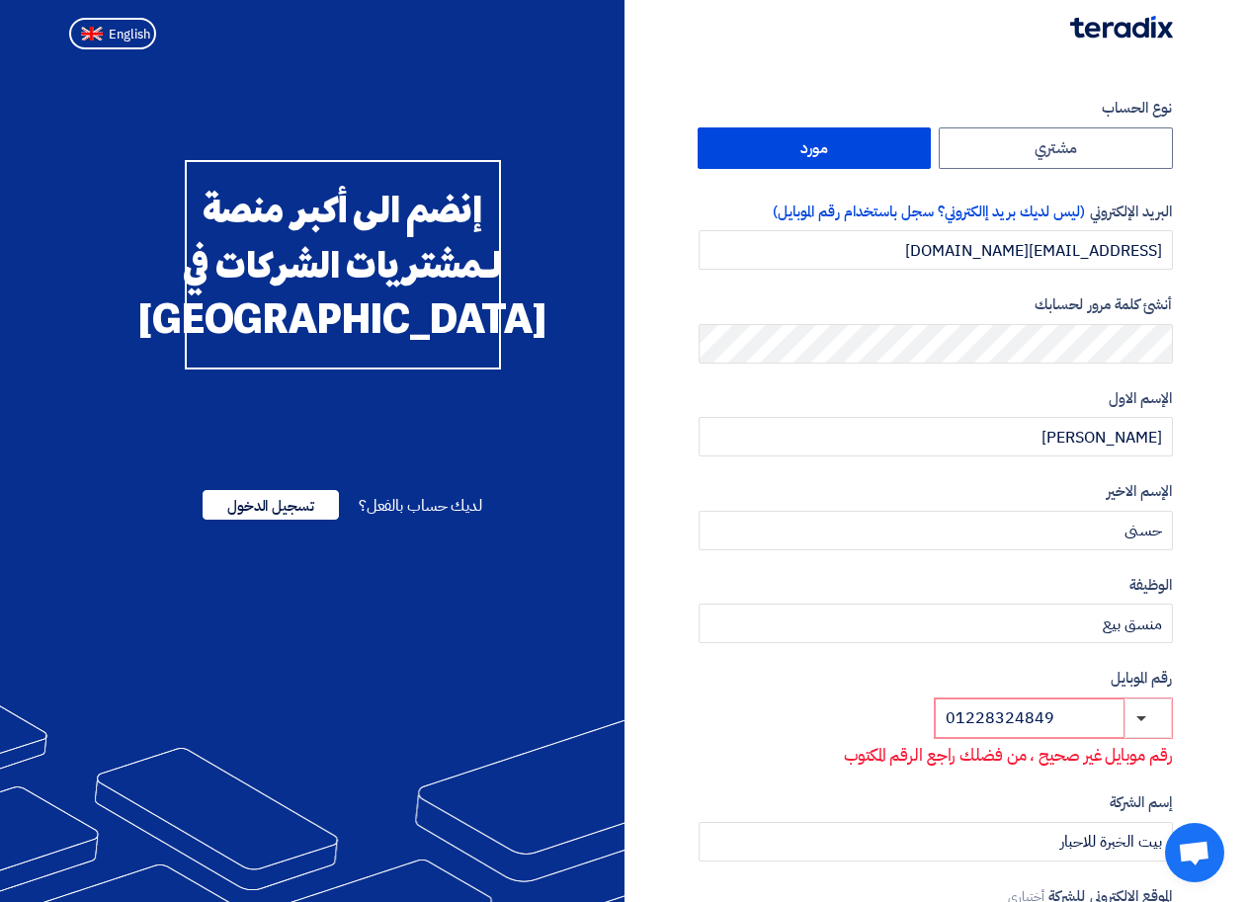
click at [868, 150] on label "مورد" at bounding box center [815, 149] width 234 height 42
click at [868, 150] on input "مورد" at bounding box center [815, 148] width 232 height 40
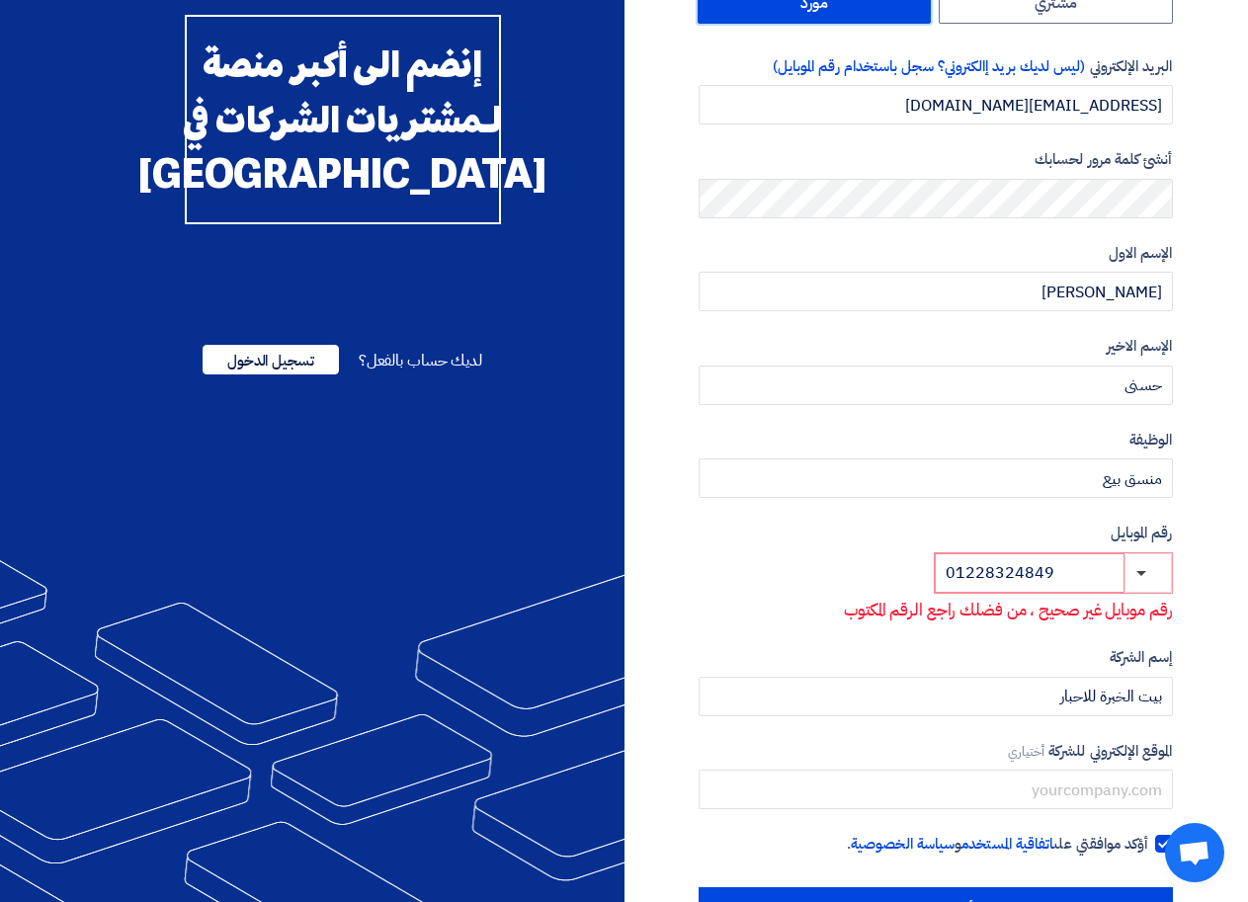
scroll to position [157, 0]
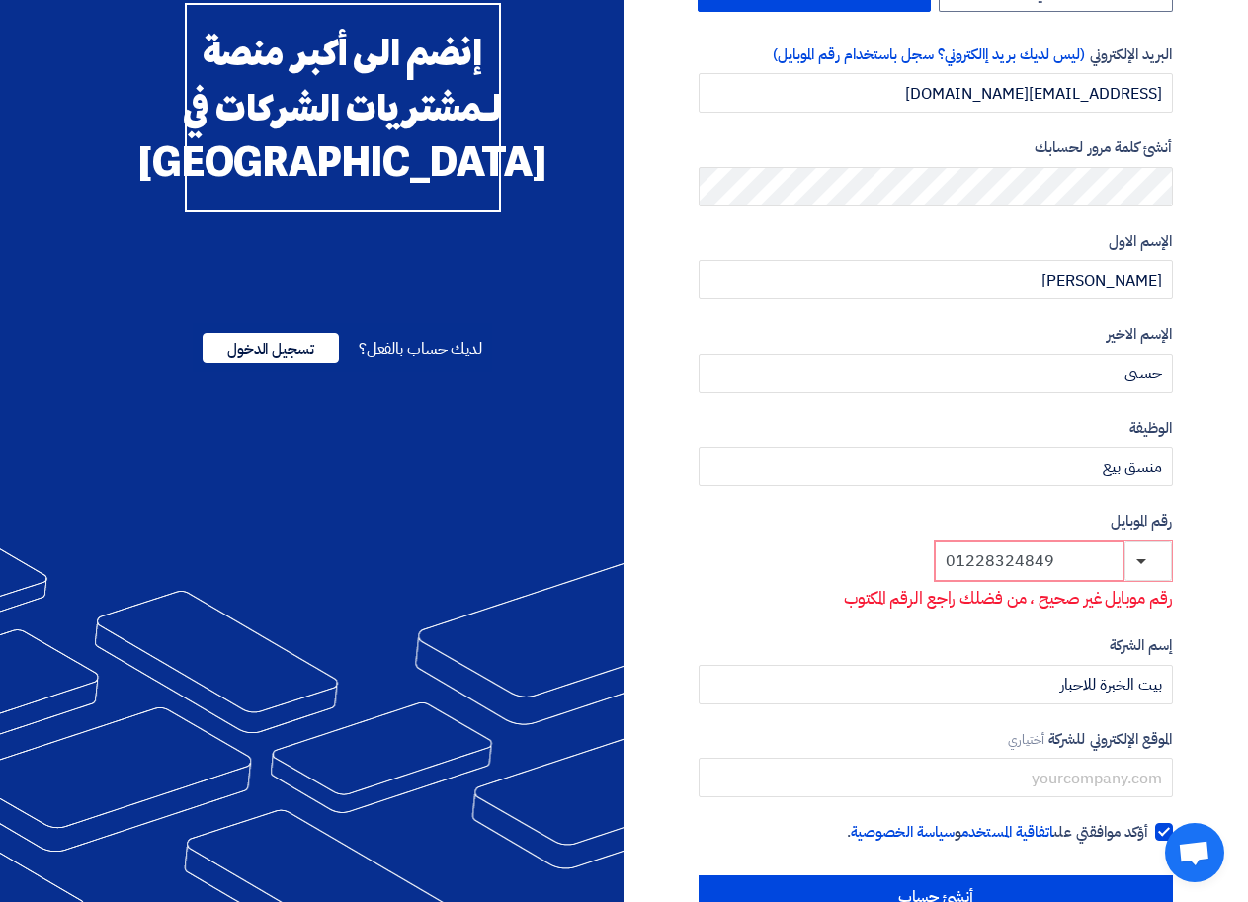
drag, startPoint x: 1060, startPoint y: 563, endPoint x: 944, endPoint y: 563, distance: 115.6
click at [944, 563] on input "01228324849" at bounding box center [1030, 562] width 190 height 40
type input "0122"
click at [1147, 563] on button "button" at bounding box center [1148, 562] width 47 height 40
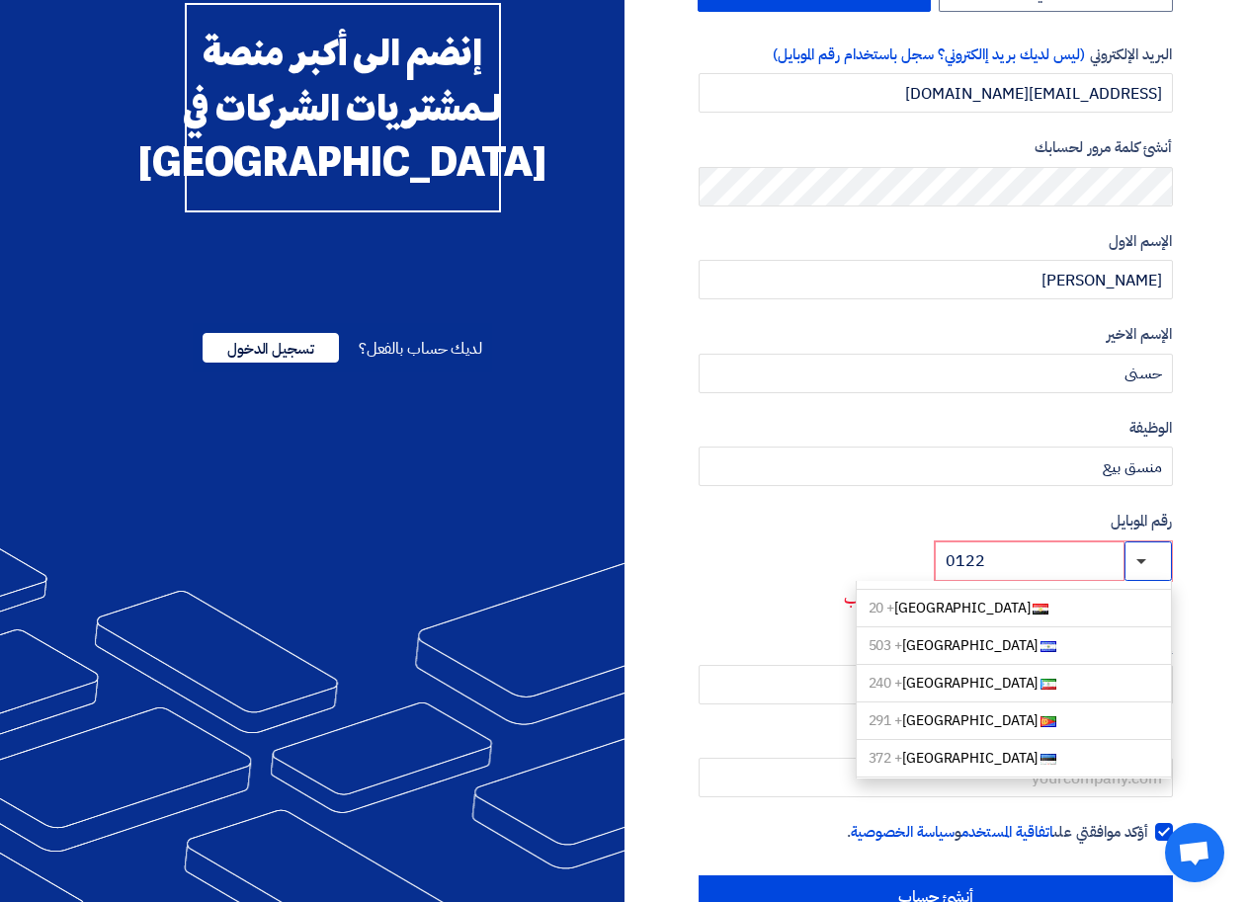
scroll to position [1909, 0]
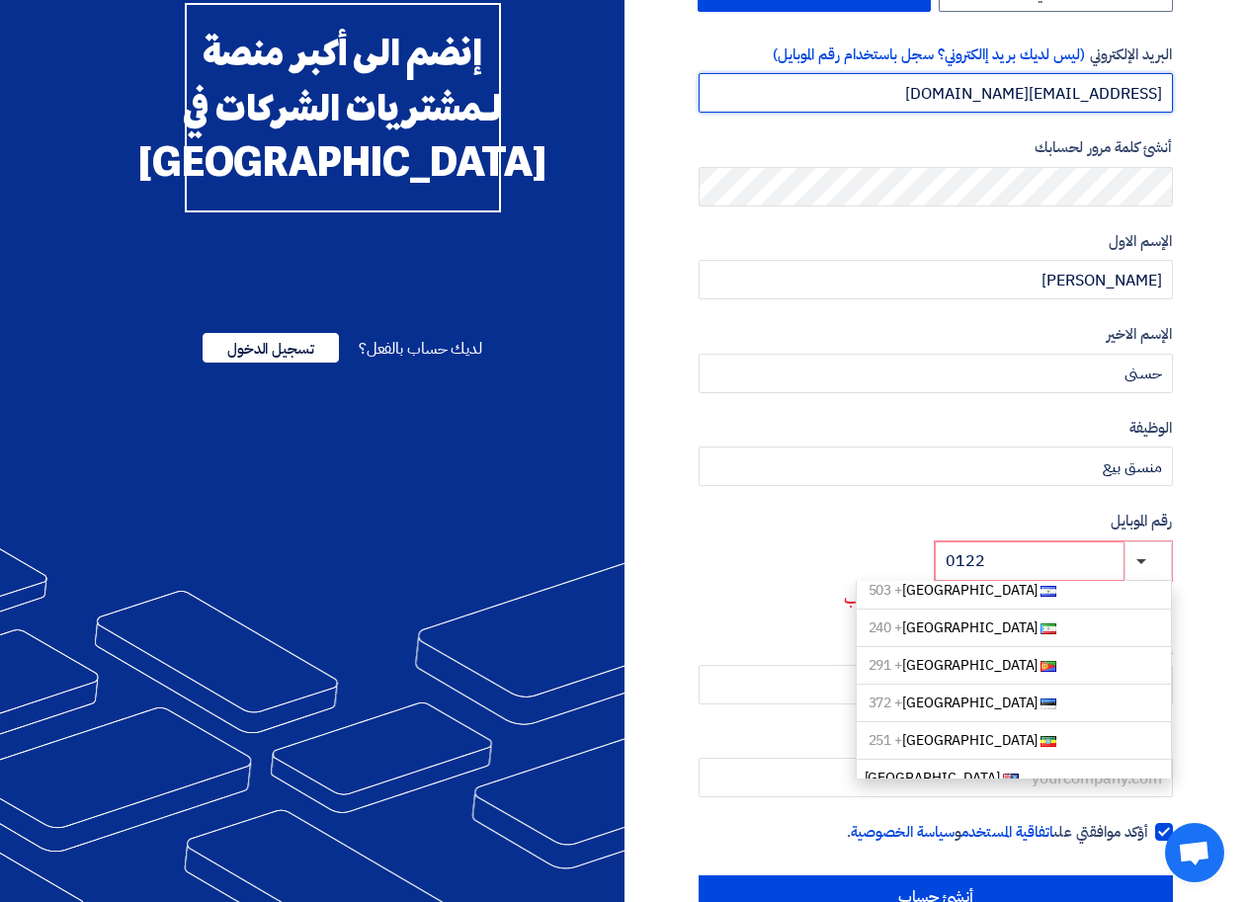
drag, startPoint x: 962, startPoint y: 96, endPoint x: 1166, endPoint y: 94, distance: 204.6
click at [1166, 94] on input "monem.hosny@yahoo.com" at bounding box center [936, 93] width 474 height 40
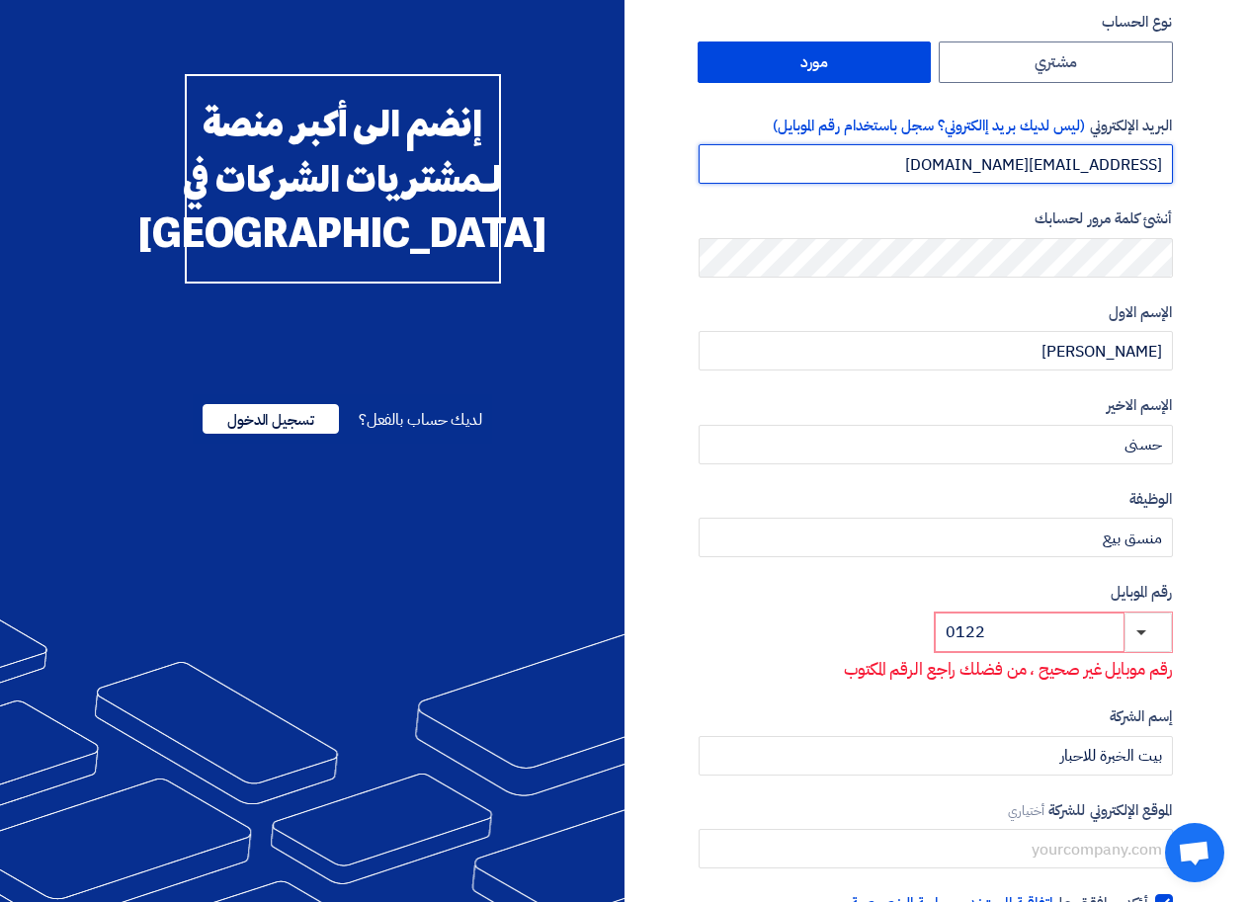
scroll to position [0, 0]
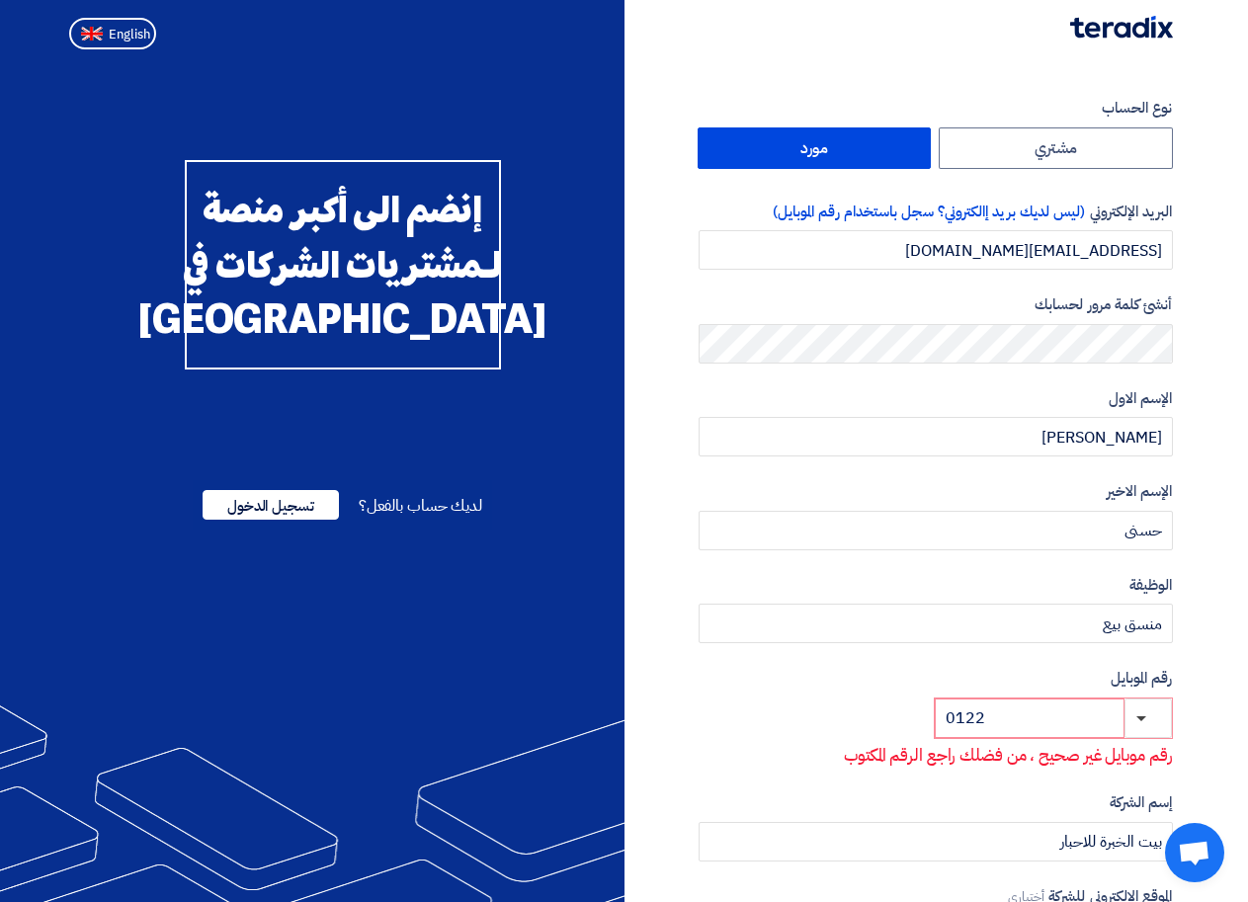
click at [1093, 27] on img at bounding box center [1121, 27] width 103 height 23
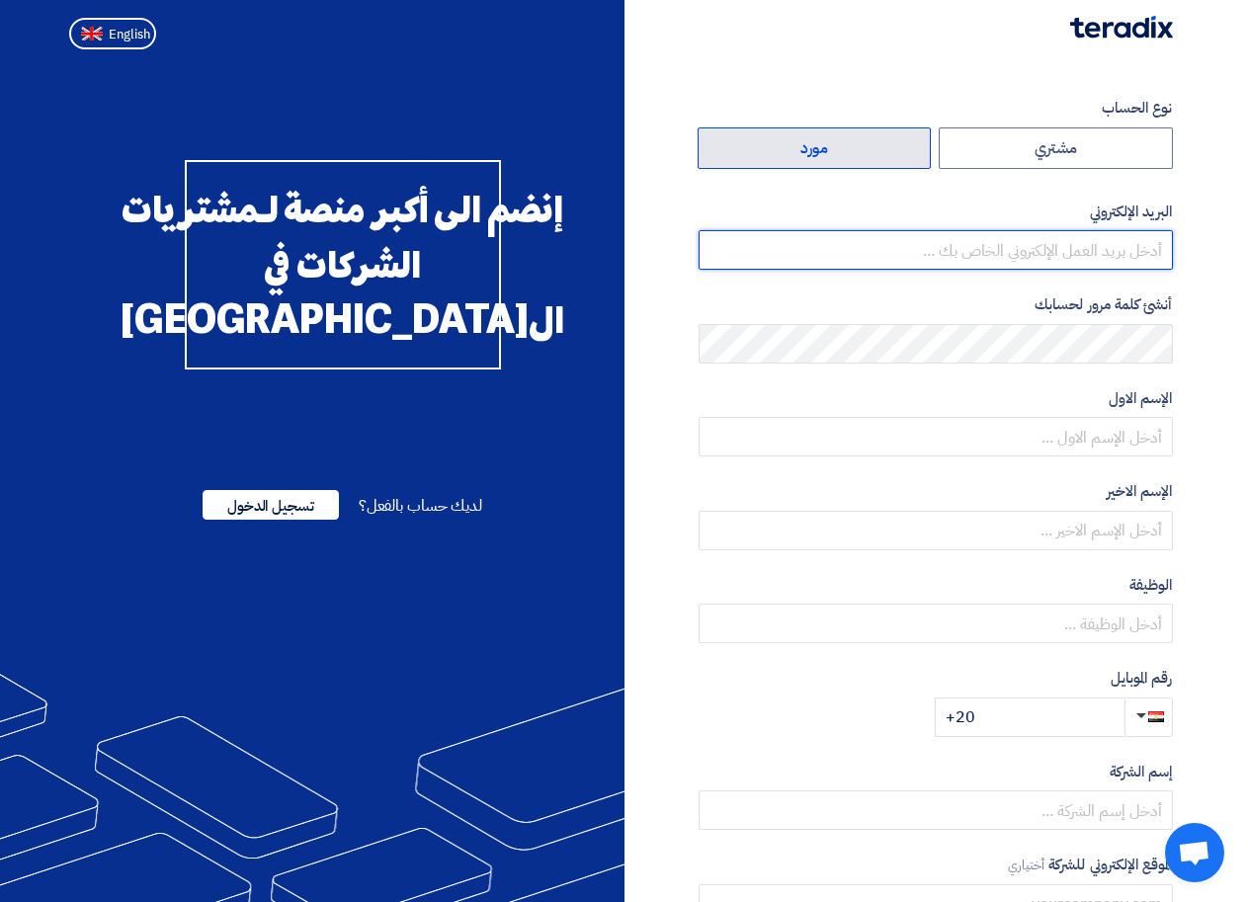
type input "ahmedmonem72@yahoo.com"
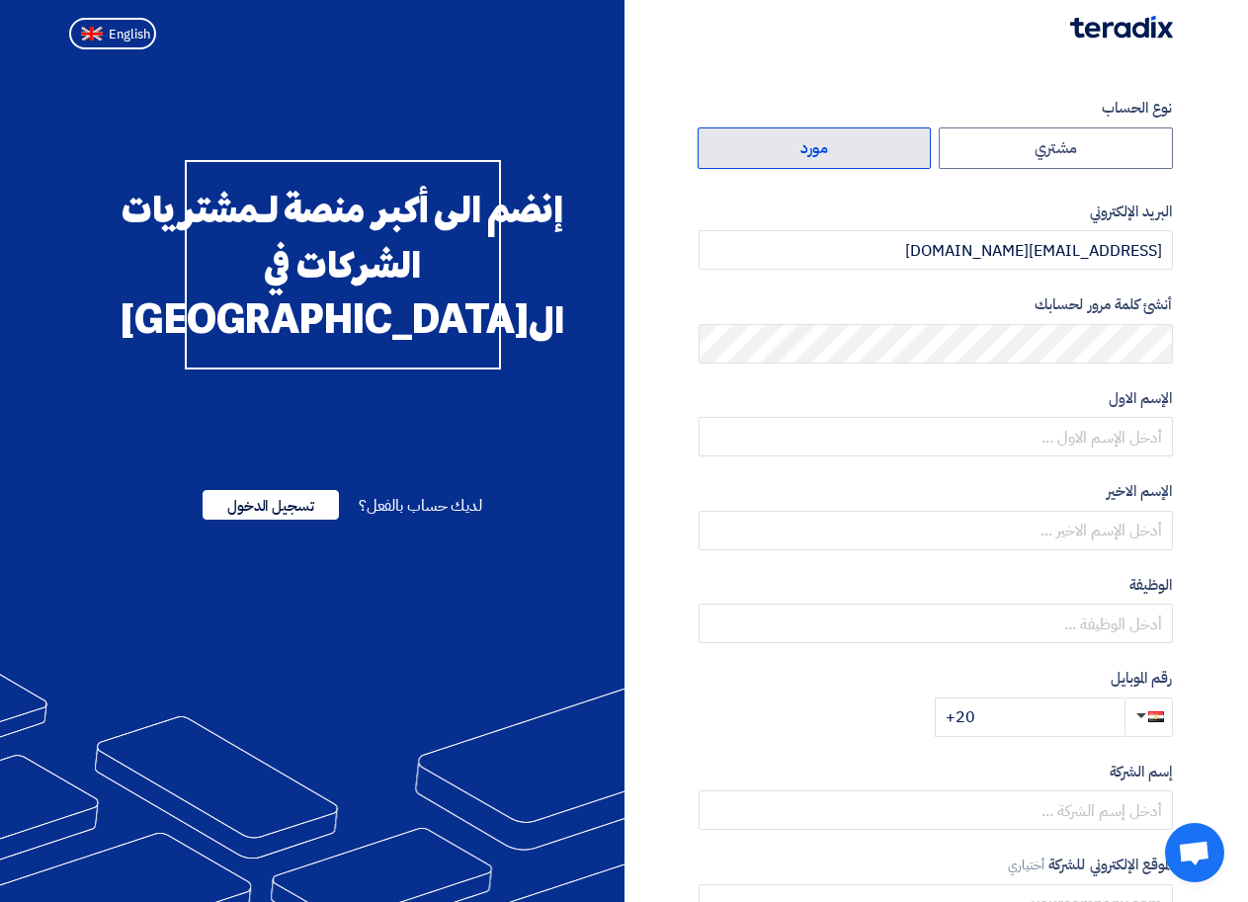
click at [868, 152] on label "مورد" at bounding box center [815, 149] width 234 height 42
click at [868, 152] on input "مورد" at bounding box center [815, 148] width 232 height 40
radio input "true"
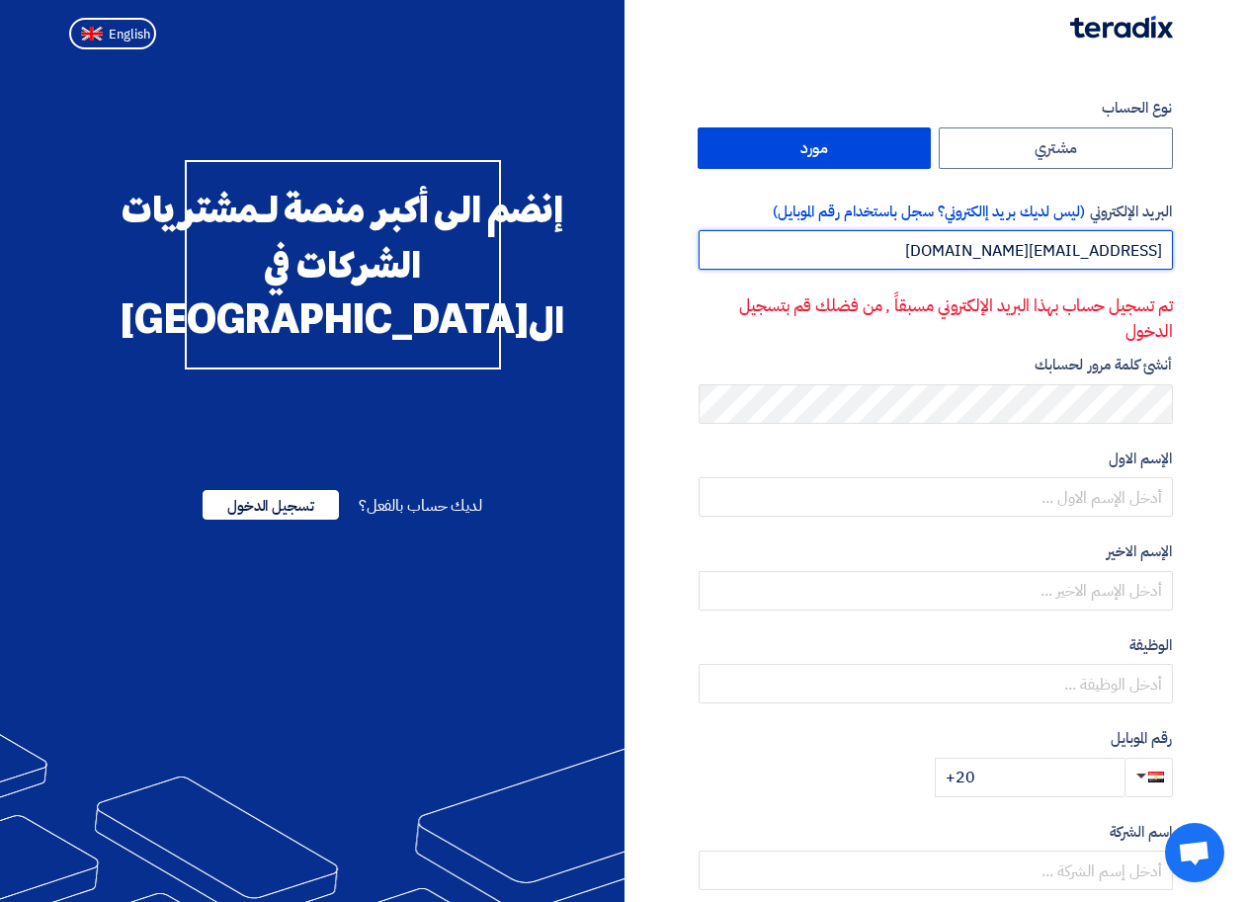
drag, startPoint x: 943, startPoint y: 250, endPoint x: 1174, endPoint y: 249, distance: 231.3
click at [1174, 249] on div "نوع الحساب مشتري مورد البريد الإلكتروني (ليس لديك بريد إالكتروني؟ سجل باستخدام …" at bounding box center [906, 601] width 563 height 1008
paste input "monem.hosny"
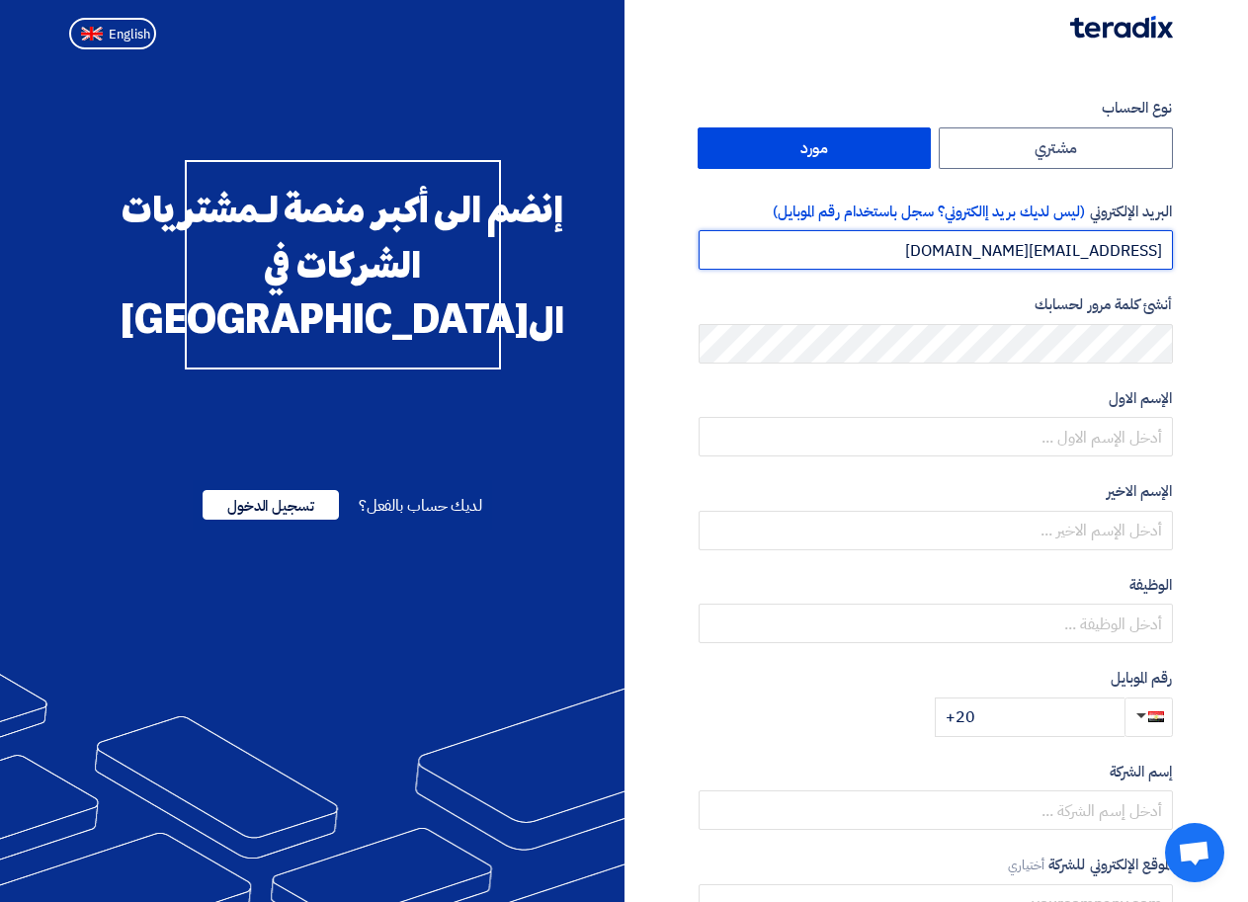
type input "monem.hosny@yahoo.com"
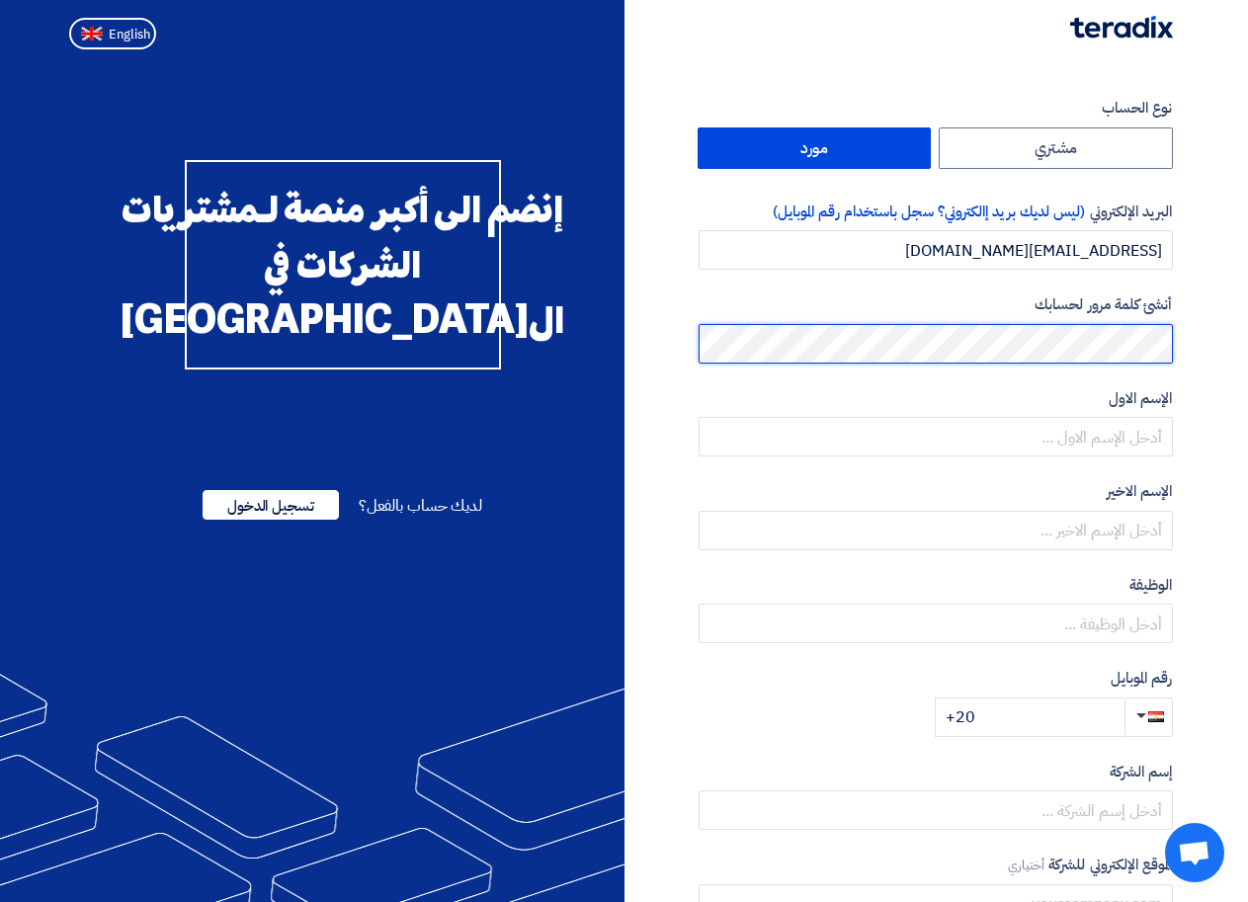
click at [1176, 343] on div "نوع الحساب مشتري مورد البريد الإلكتروني (ليس لديك بريد إالكتروني؟ سجل باستخدام …" at bounding box center [906, 571] width 563 height 948
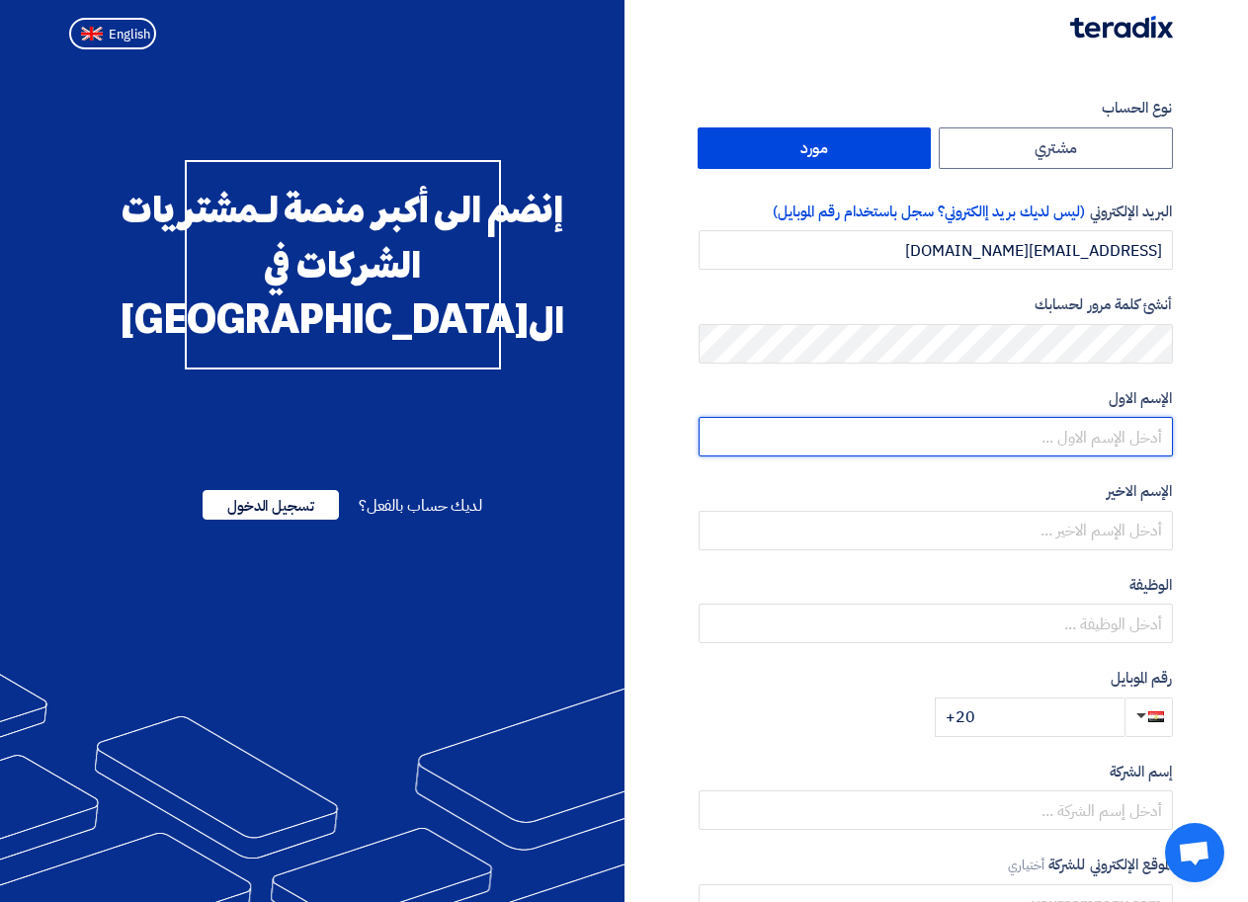
click at [1121, 438] on input "text" at bounding box center [936, 437] width 474 height 40
type input "u"
type input "عبد المنعم"
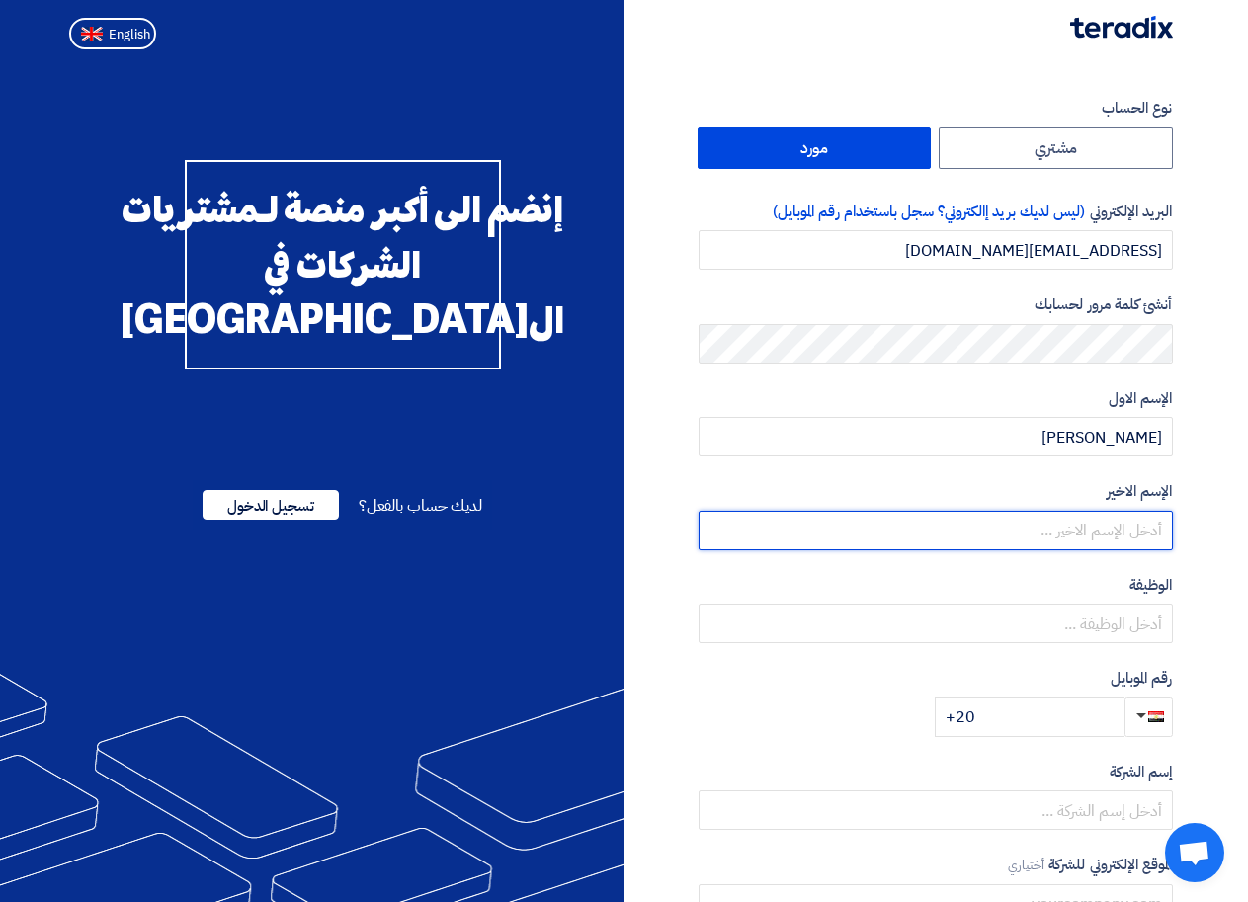
click at [1135, 533] on input "text" at bounding box center [936, 531] width 474 height 40
type input "حسنى"
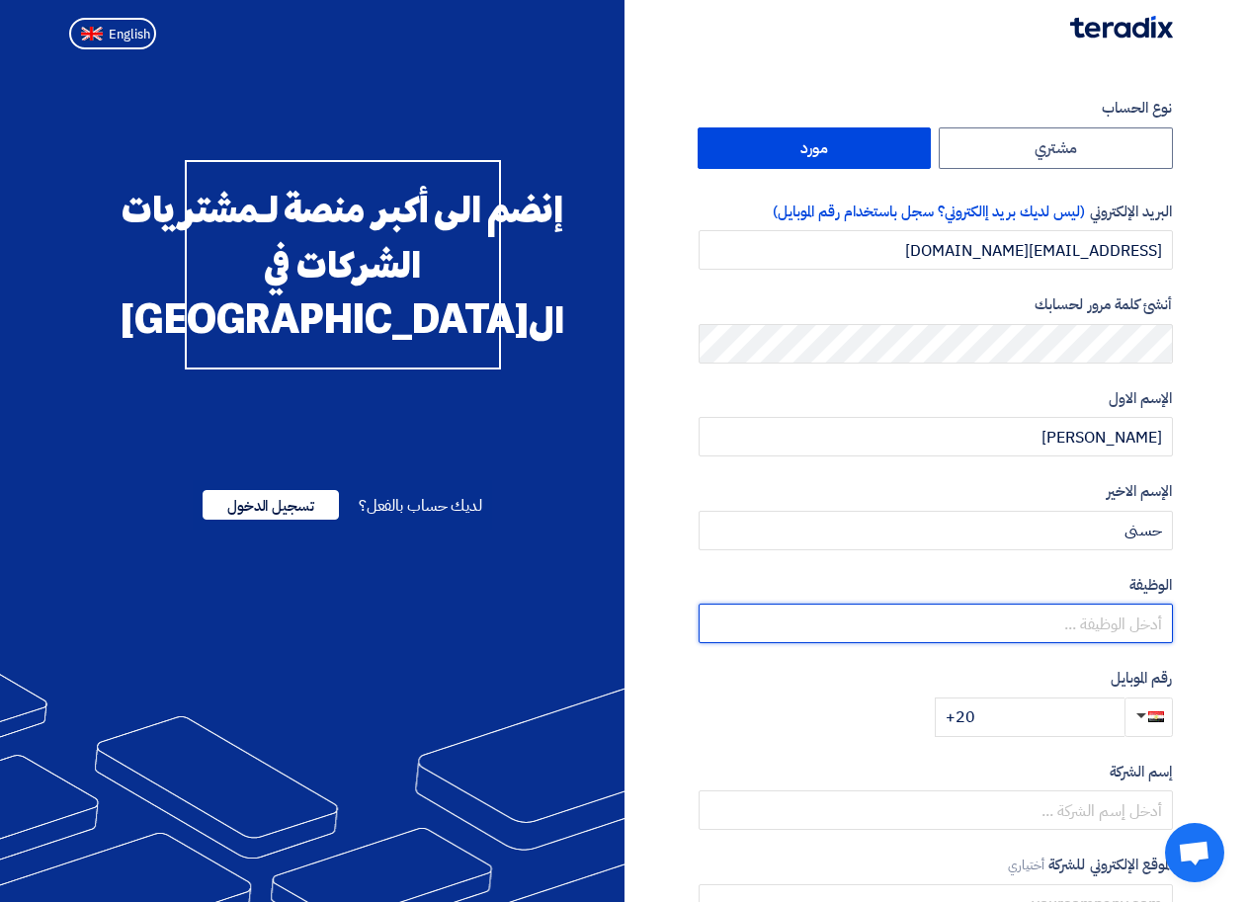
click at [1127, 622] on input "text" at bounding box center [936, 624] width 474 height 40
type input "منسق بيع"
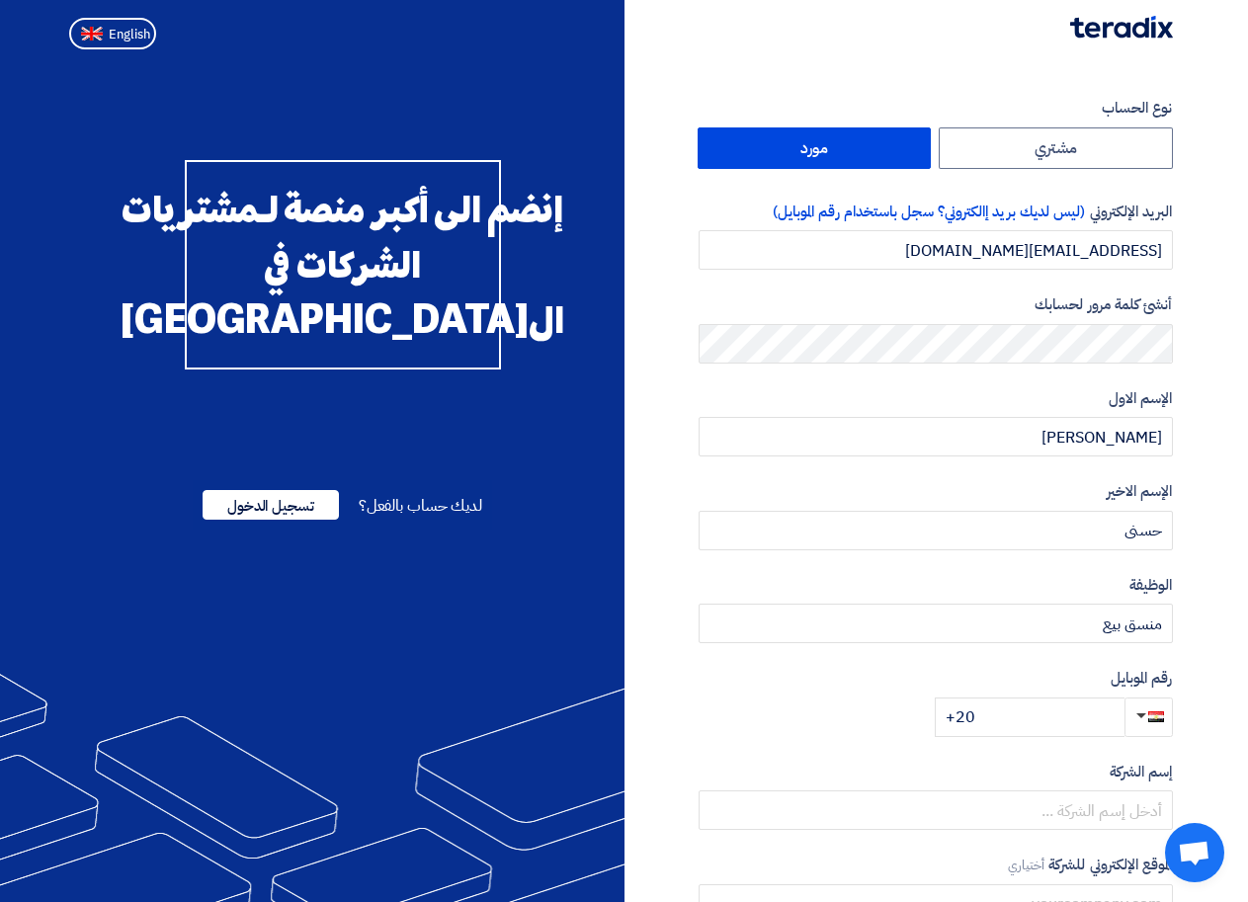
click at [895, 719] on div "رقم الموبايل +20" at bounding box center [936, 702] width 474 height 70
click at [1055, 723] on input "+20" at bounding box center [1030, 718] width 190 height 40
type input "+20 1228324849"
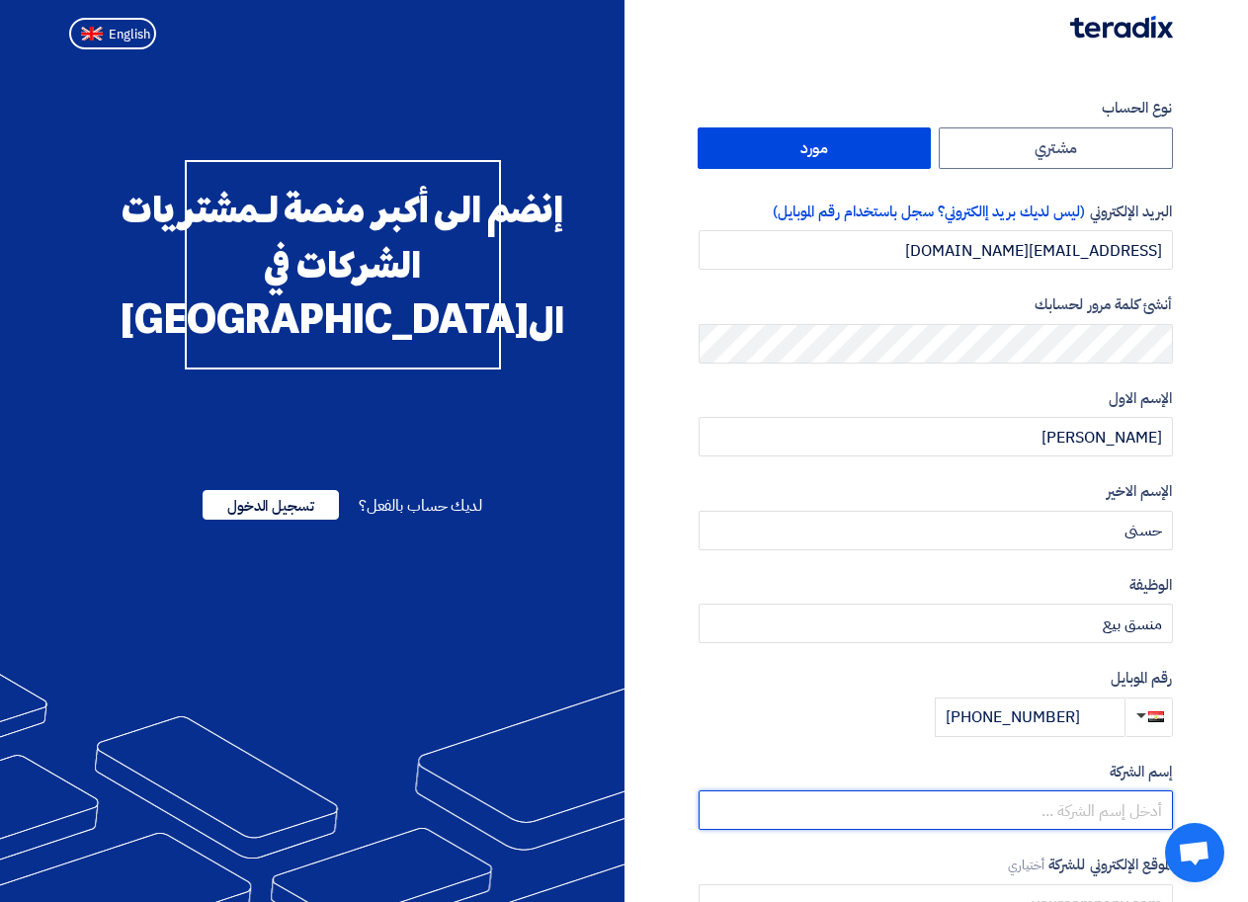
click at [1102, 802] on input "text" at bounding box center [936, 811] width 474 height 40
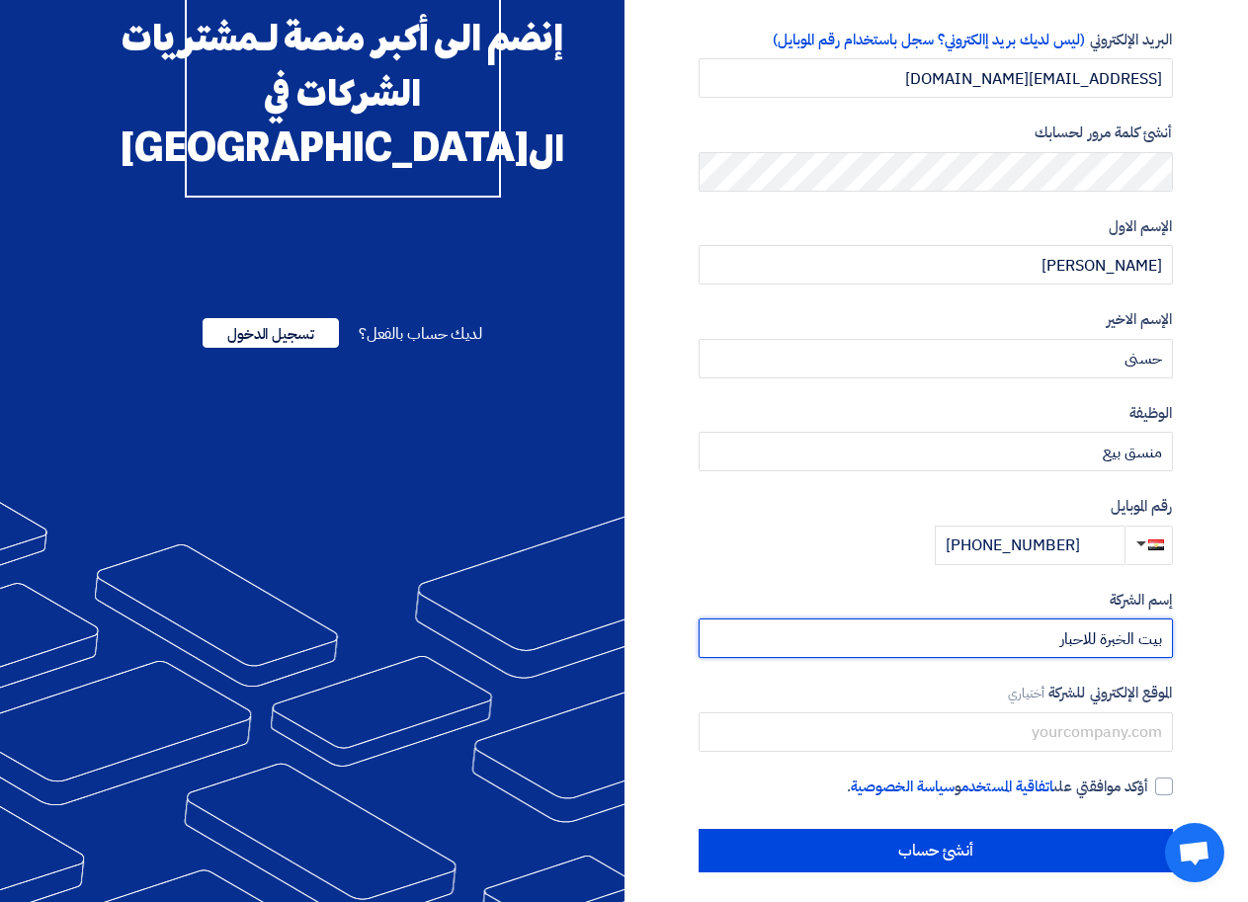
scroll to position [182, 0]
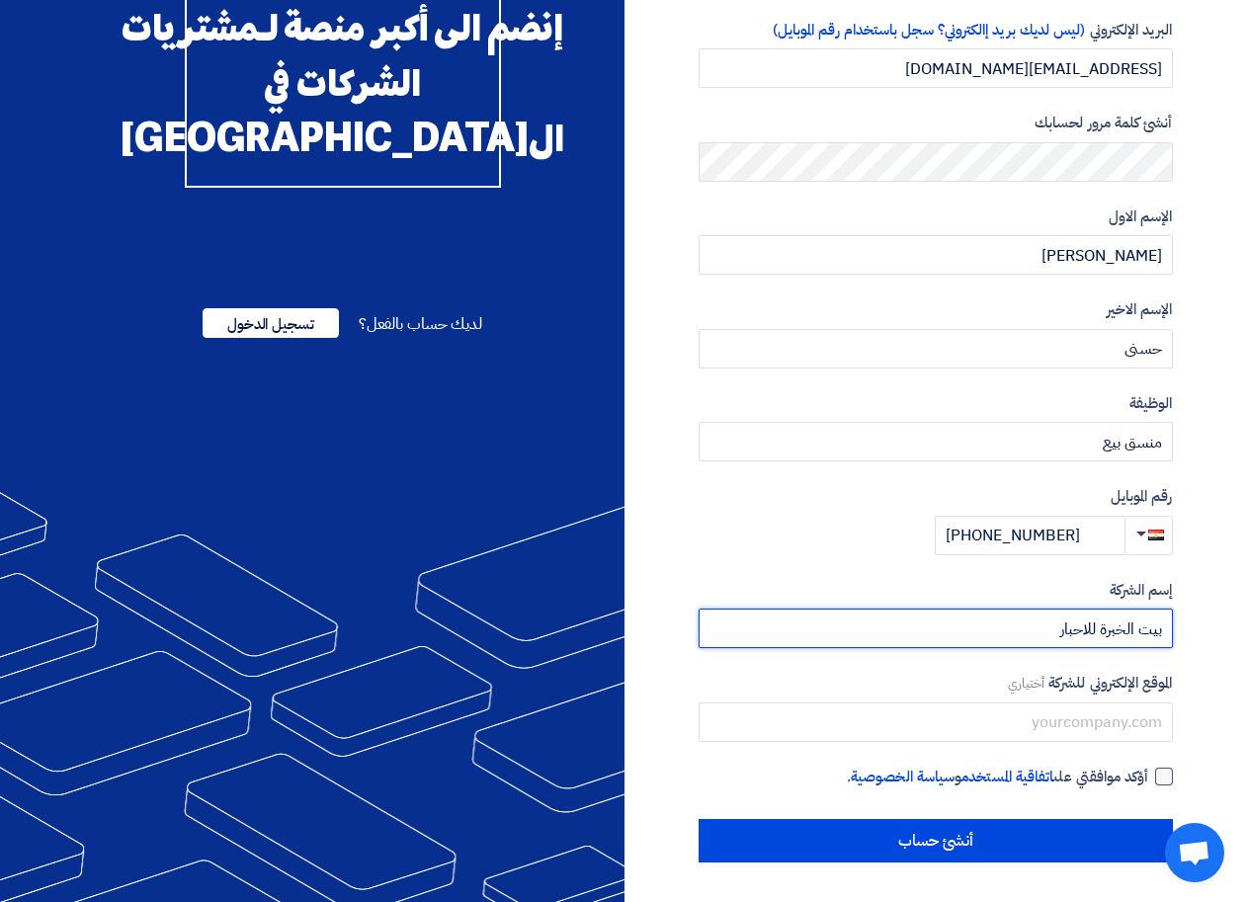
type input "بيت الخبرة للاحبار"
click at [1167, 775] on div at bounding box center [1164, 777] width 18 height 18
click at [1149, 775] on input "أؤكد موافقتي على اتفاقية المستخدم و سياسة الخصوصية ." at bounding box center [912, 786] width 474 height 40
checkbox input "true"
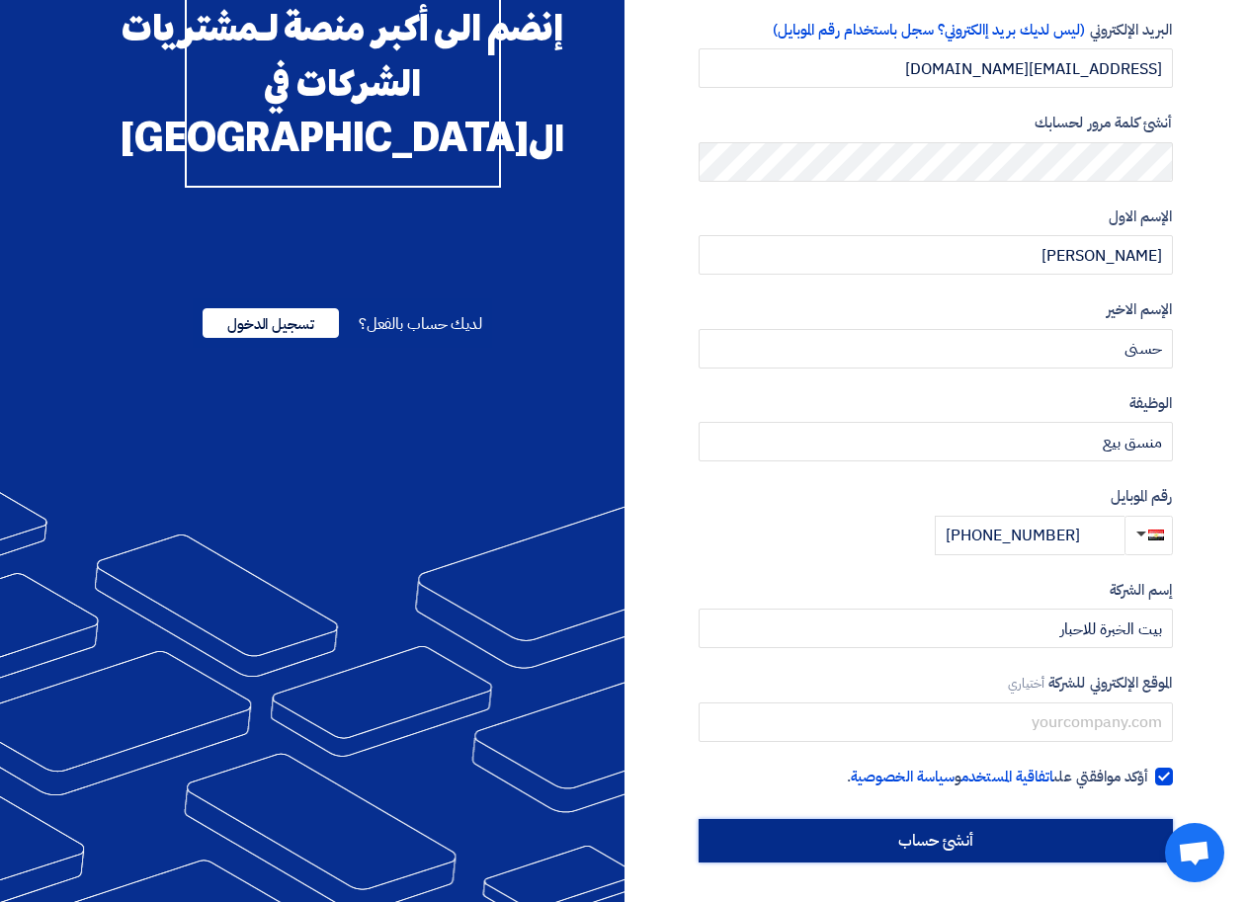
click at [1018, 845] on input "أنشئ حساب" at bounding box center [936, 840] width 474 height 43
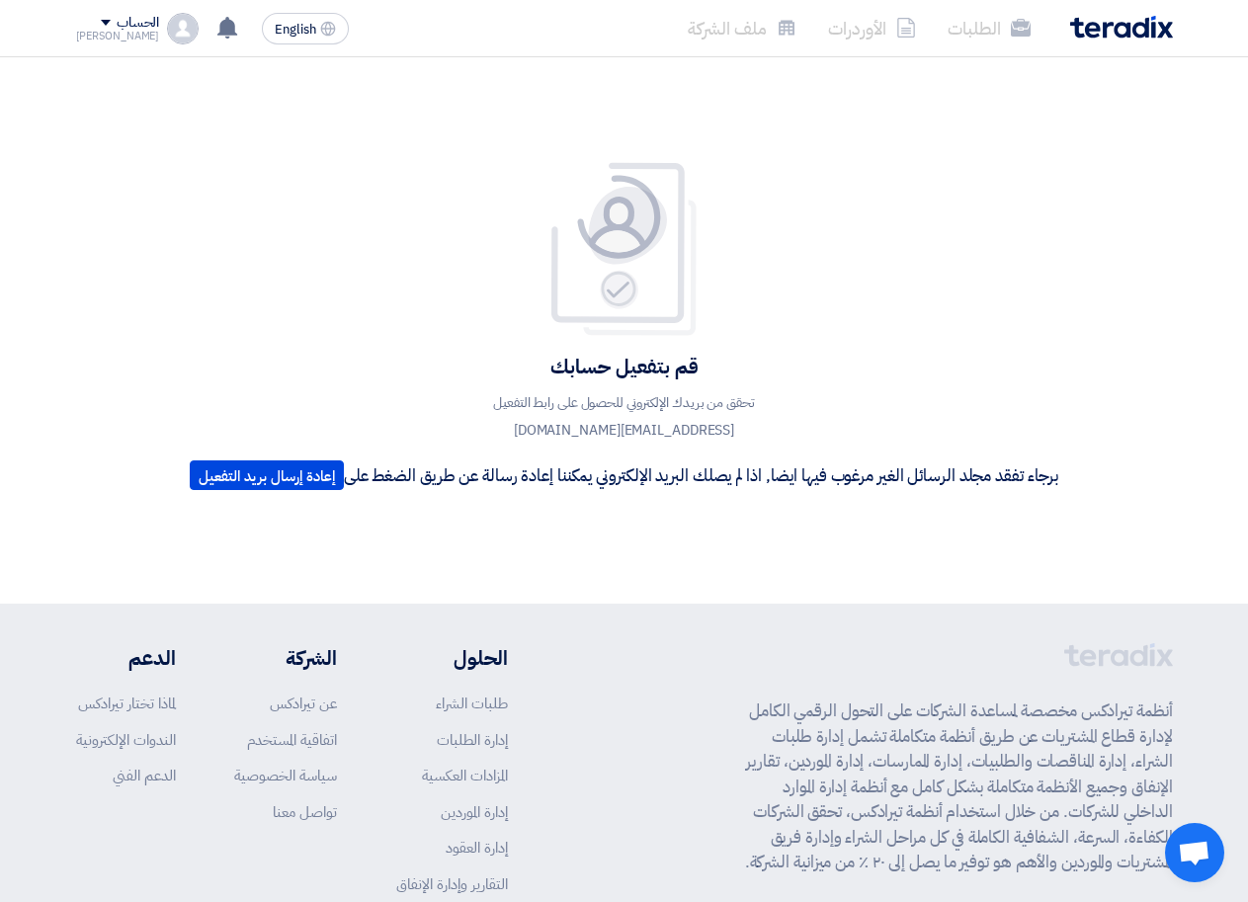
click at [1110, 34] on img at bounding box center [1121, 27] width 103 height 23
click at [1098, 33] on img at bounding box center [1121, 27] width 103 height 23
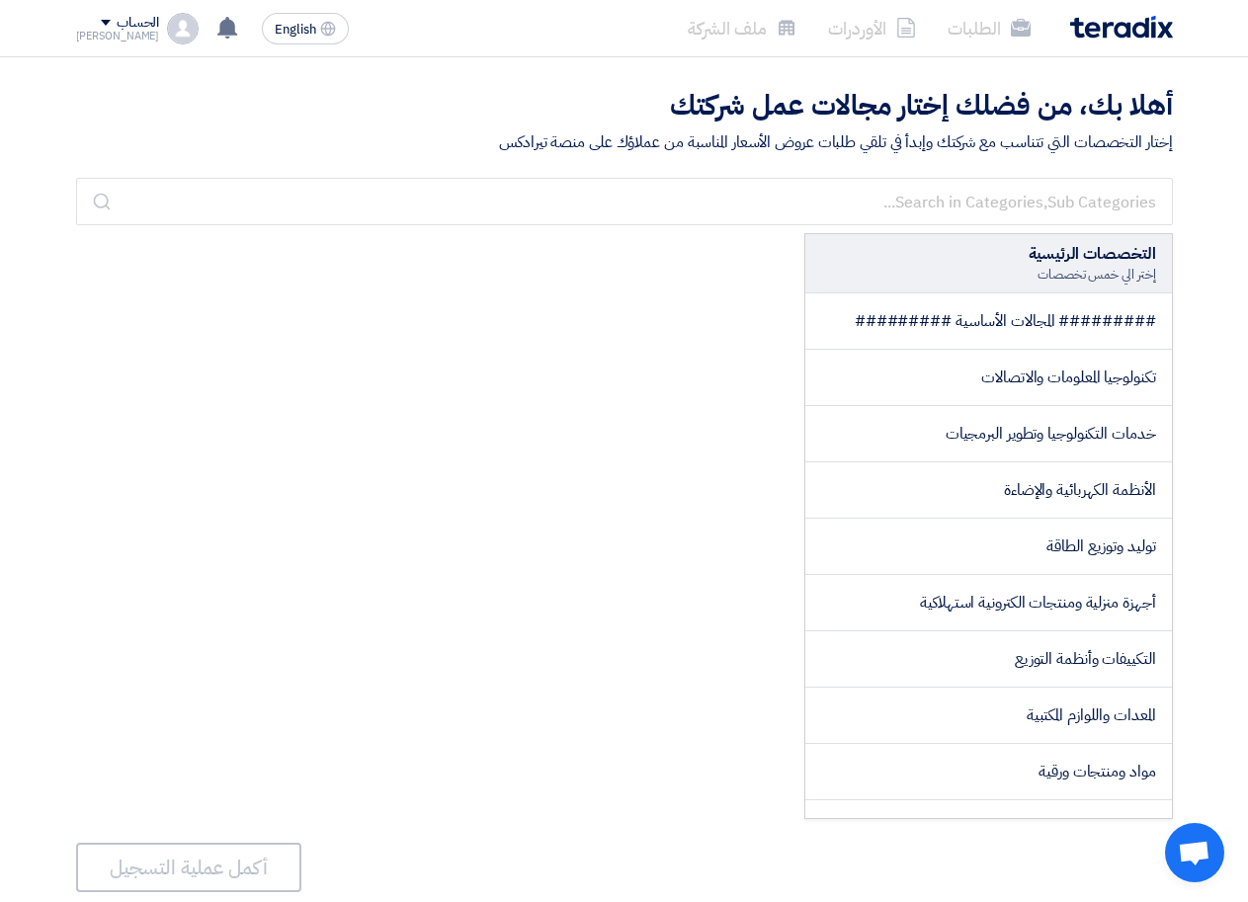
click at [967, 31] on li "الطلبات" at bounding box center [989, 28] width 115 height 46
click at [844, 31] on li "الأوردرات" at bounding box center [872, 28] width 120 height 46
click at [739, 31] on li "ملف الشركة" at bounding box center [742, 28] width 140 height 46
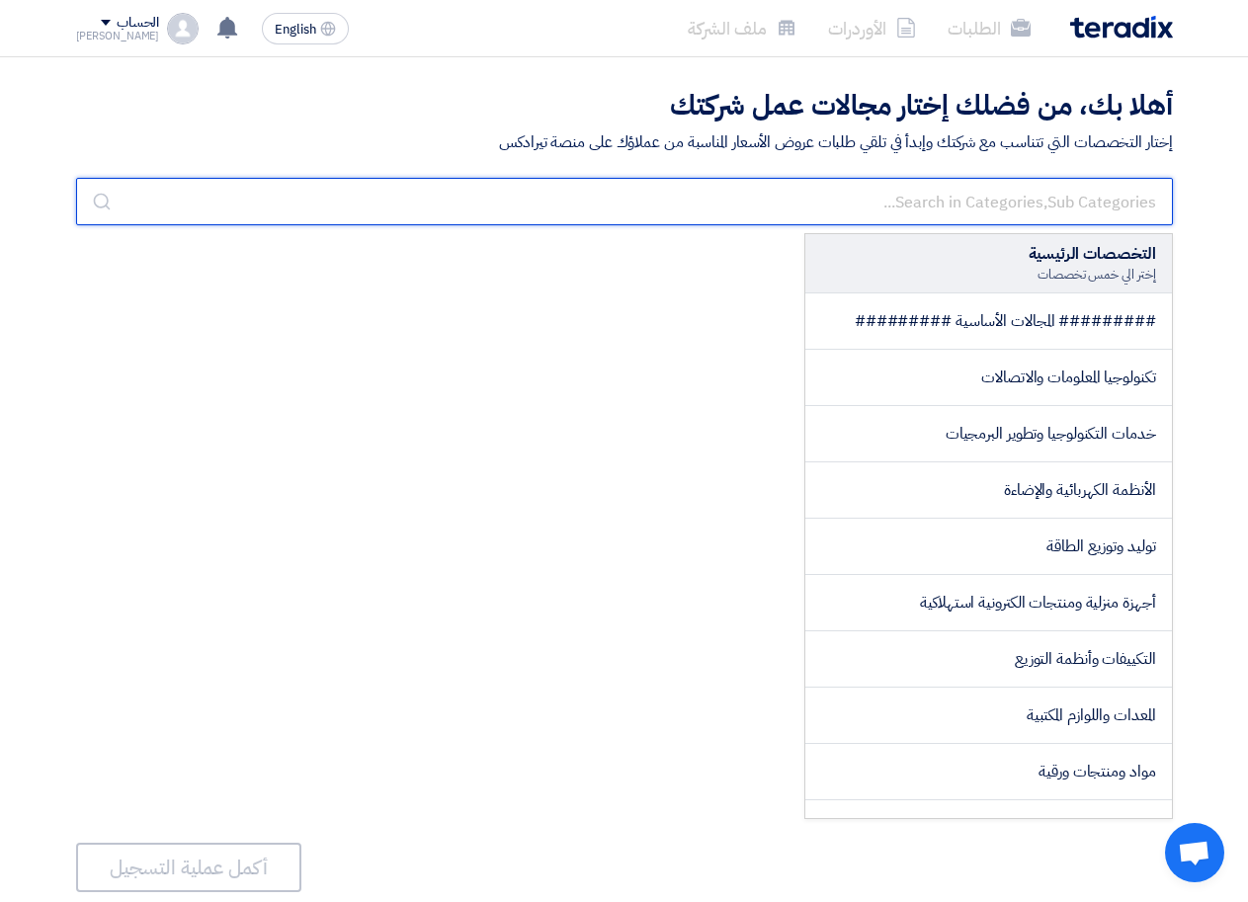
click at [1015, 199] on input "text" at bounding box center [624, 201] width 1097 height 47
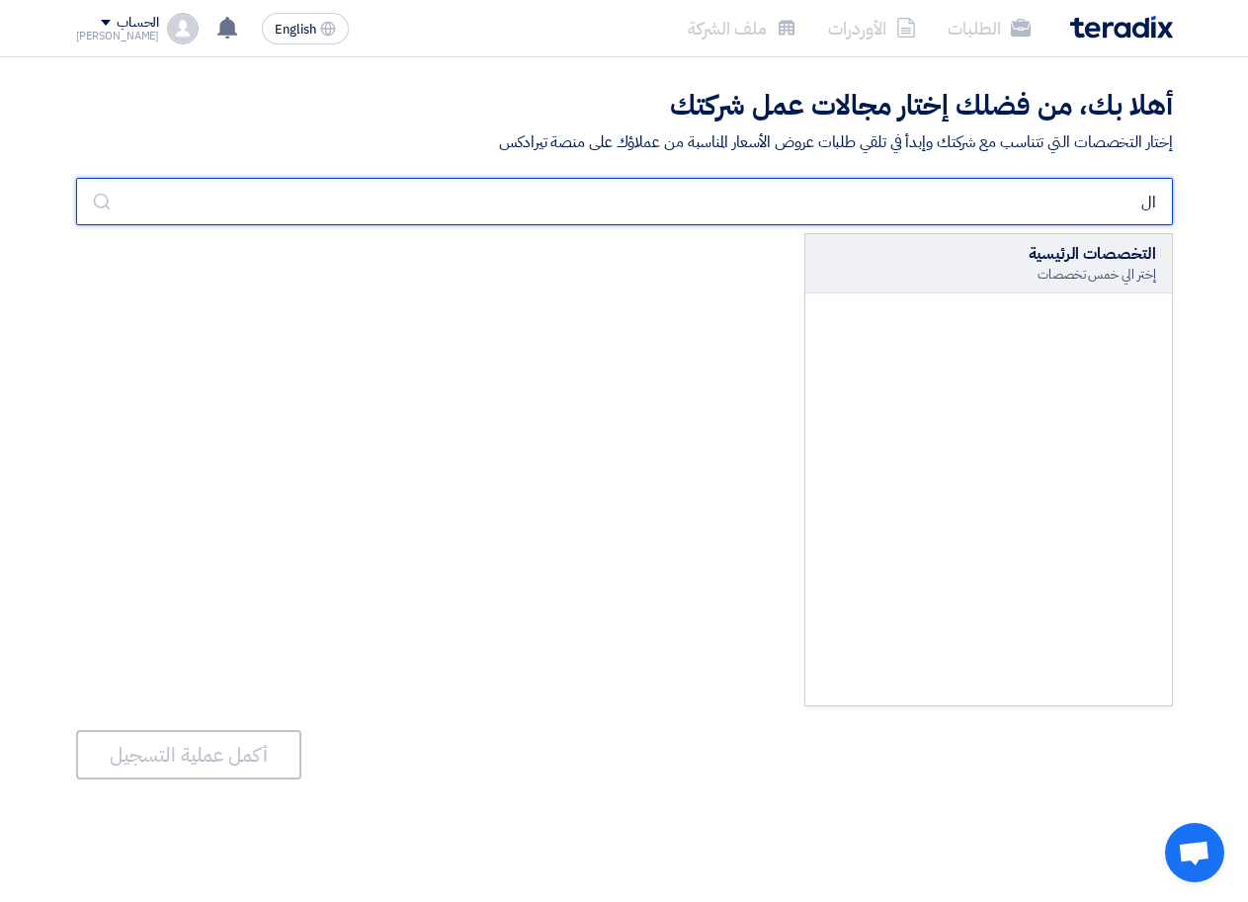
type input "ا"
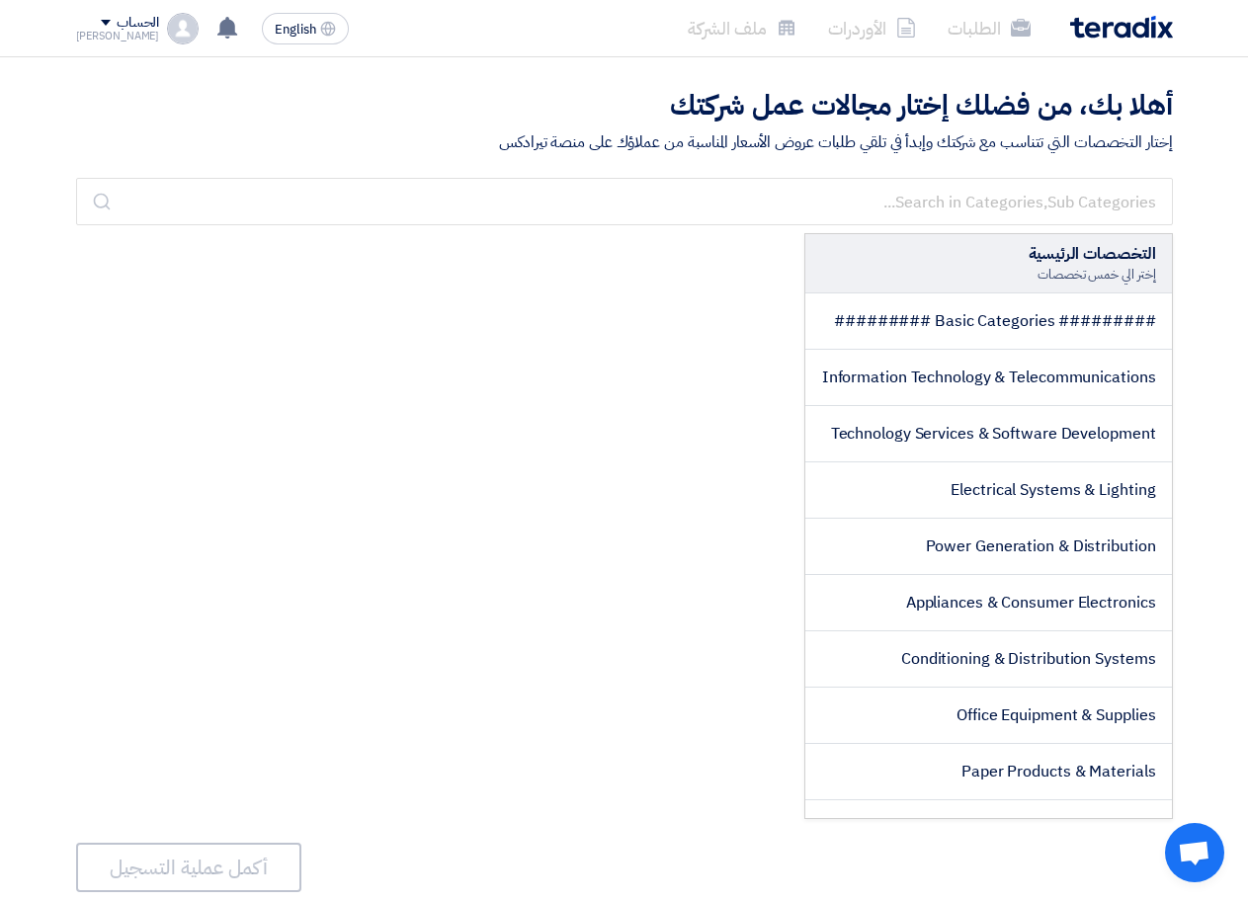
click at [88, 30] on div "الحساب" at bounding box center [118, 23] width 84 height 17
click at [237, 113] on link "الأوردرات" at bounding box center [180, 115] width 174 height 23
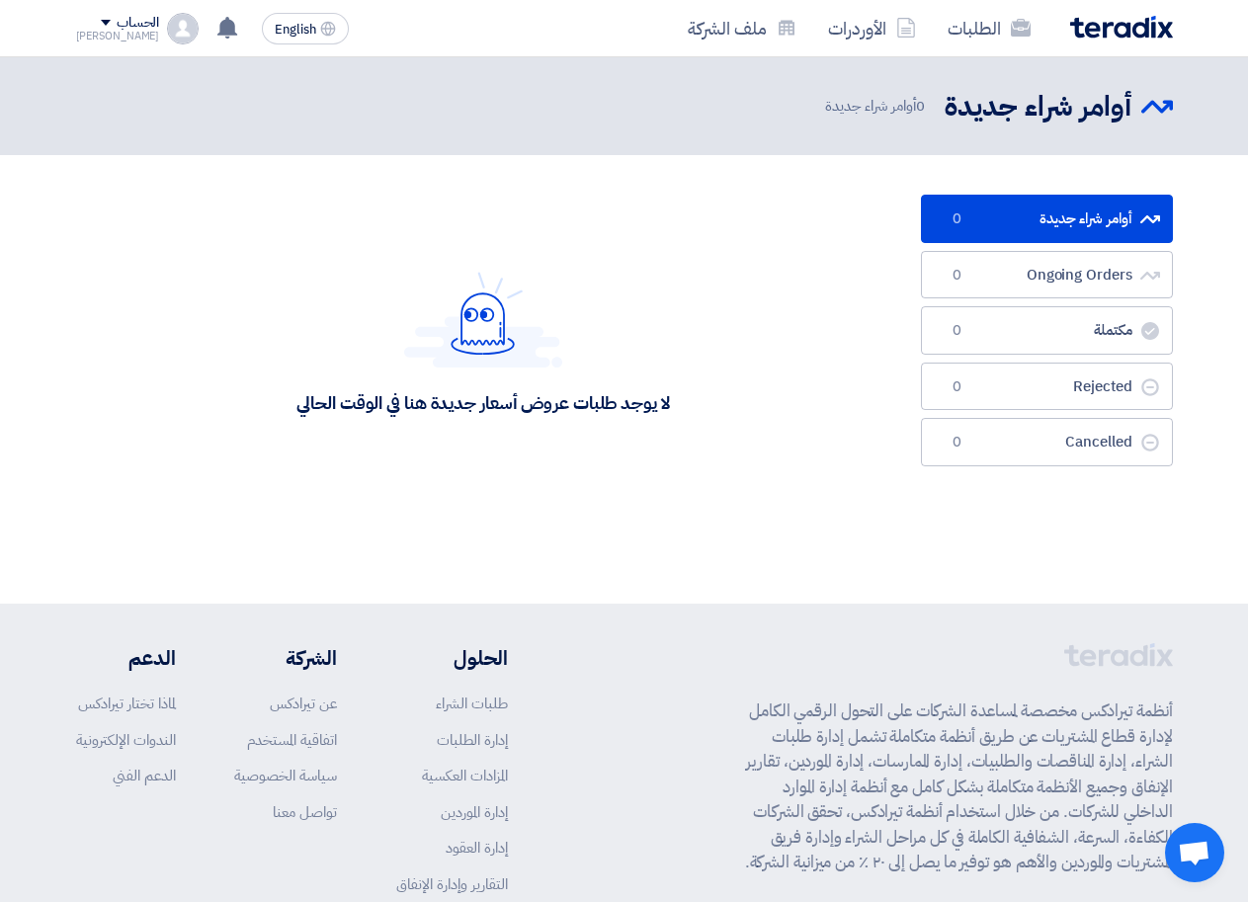
click at [992, 222] on link "أوامر شراء جديدة أوامر شراء جديدة 0" at bounding box center [1047, 219] width 252 height 48
click at [950, 28] on link "الطلبات" at bounding box center [989, 28] width 115 height 46
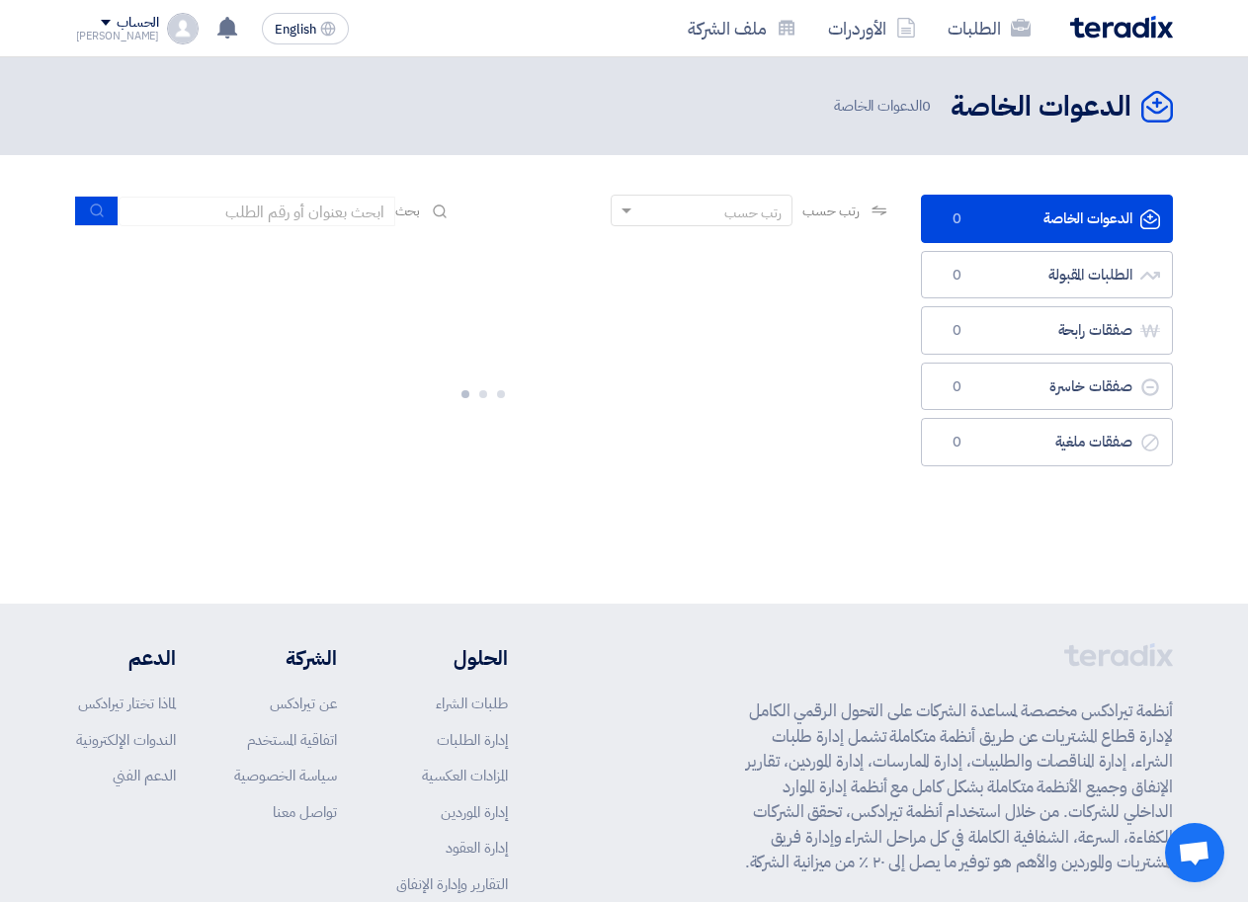
click at [950, 28] on link "الطلبات" at bounding box center [989, 28] width 115 height 46
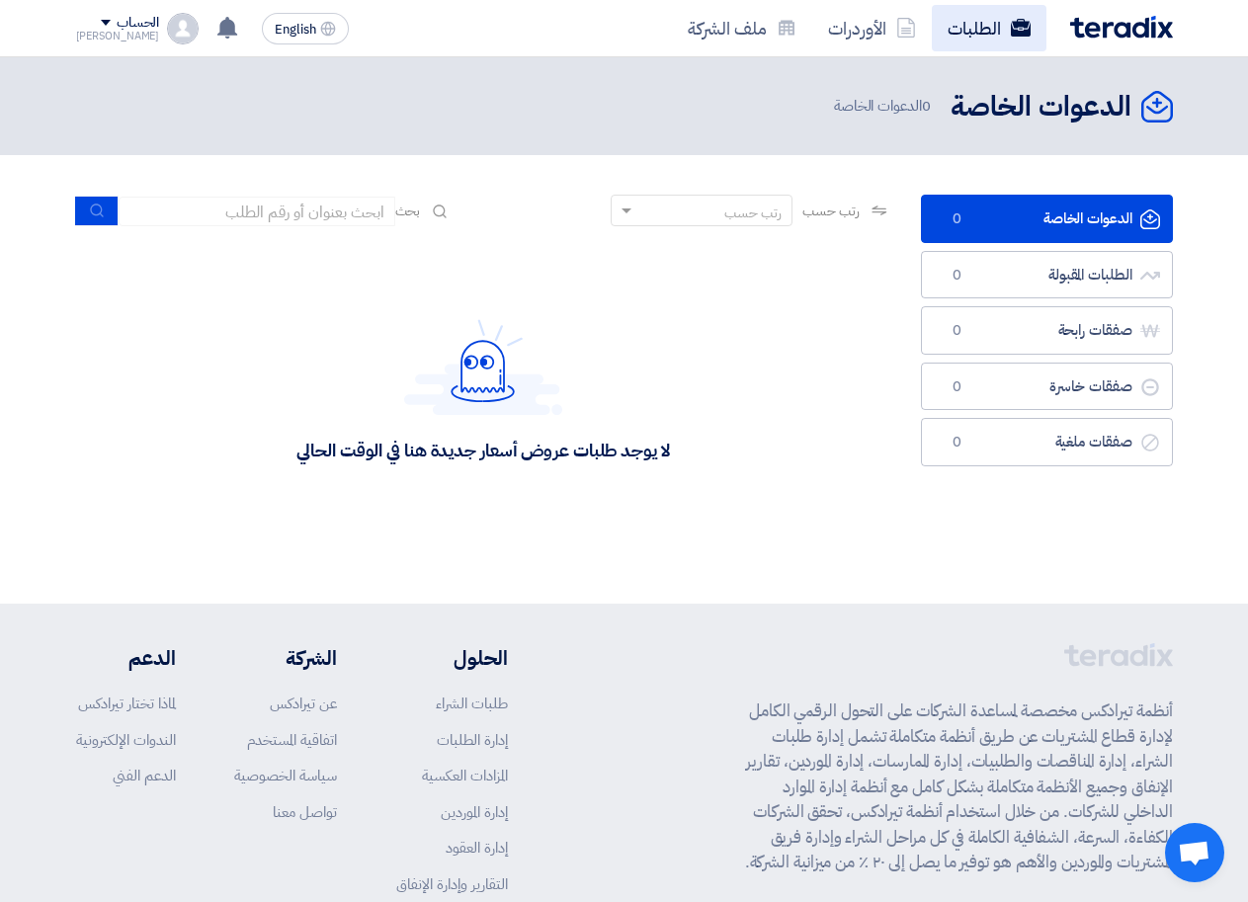
click at [981, 31] on link "الطلبات" at bounding box center [989, 28] width 115 height 46
click at [969, 30] on link "الطلبات" at bounding box center [989, 28] width 115 height 46
click at [862, 25] on link "الأوردرات" at bounding box center [872, 28] width 120 height 46
